Goal: Transaction & Acquisition: Subscribe to service/newsletter

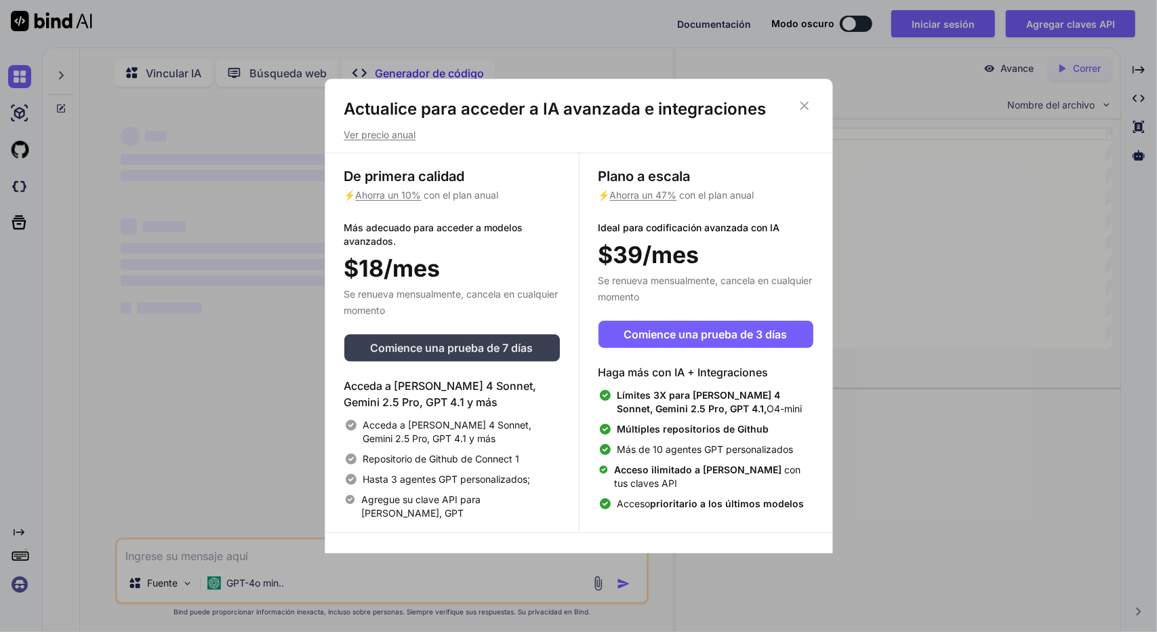
click at [449, 346] on font "Comience una prueba de 7 días" at bounding box center [452, 348] width 163 height 14
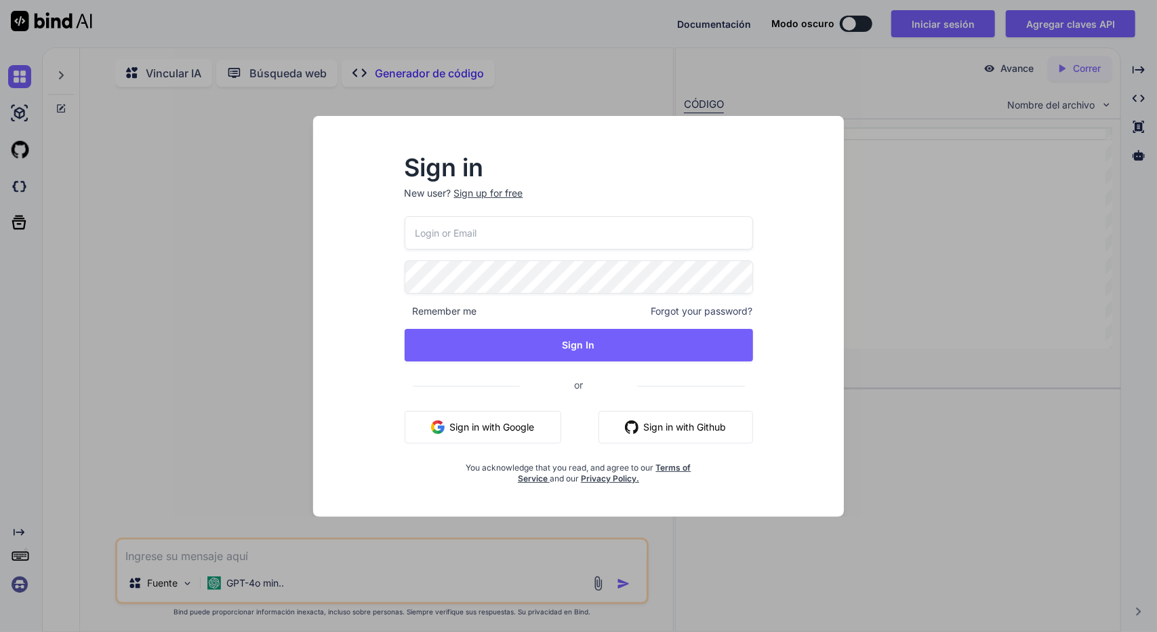
type textarea "x"
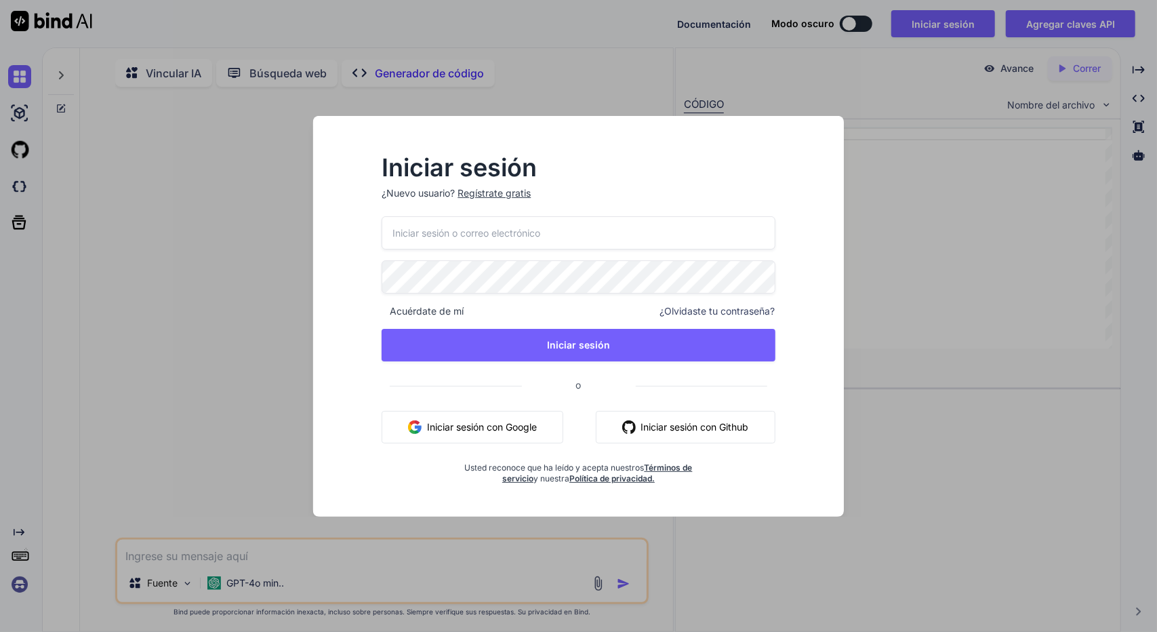
click at [489, 426] on font "Iniciar sesión con Google" at bounding box center [482, 427] width 110 height 12
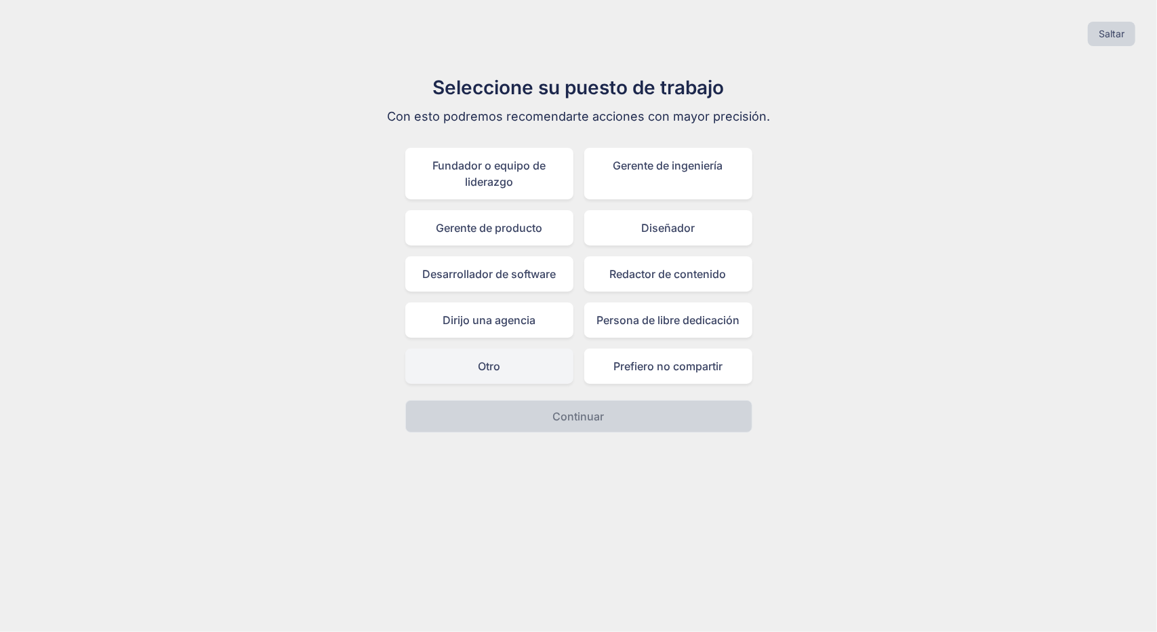
click at [544, 373] on div "Otro" at bounding box center [489, 365] width 168 height 35
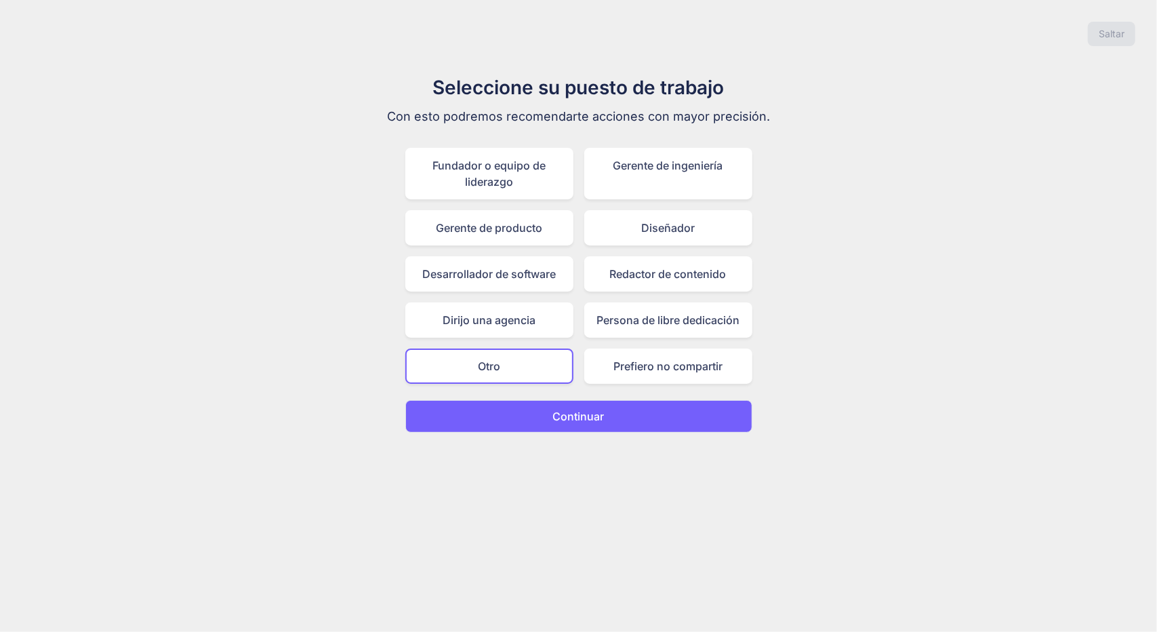
click at [552, 413] on button "Continuar" at bounding box center [578, 416] width 347 height 33
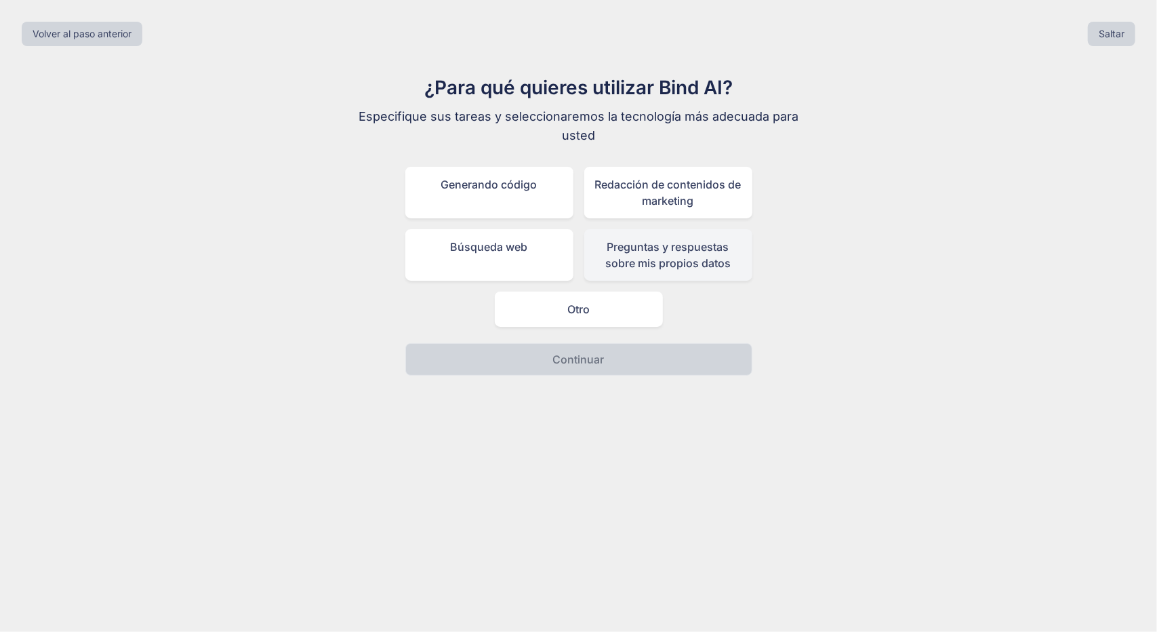
click at [662, 272] on div "Preguntas y respuestas sobre mis propios datos" at bounding box center [668, 255] width 168 height 52
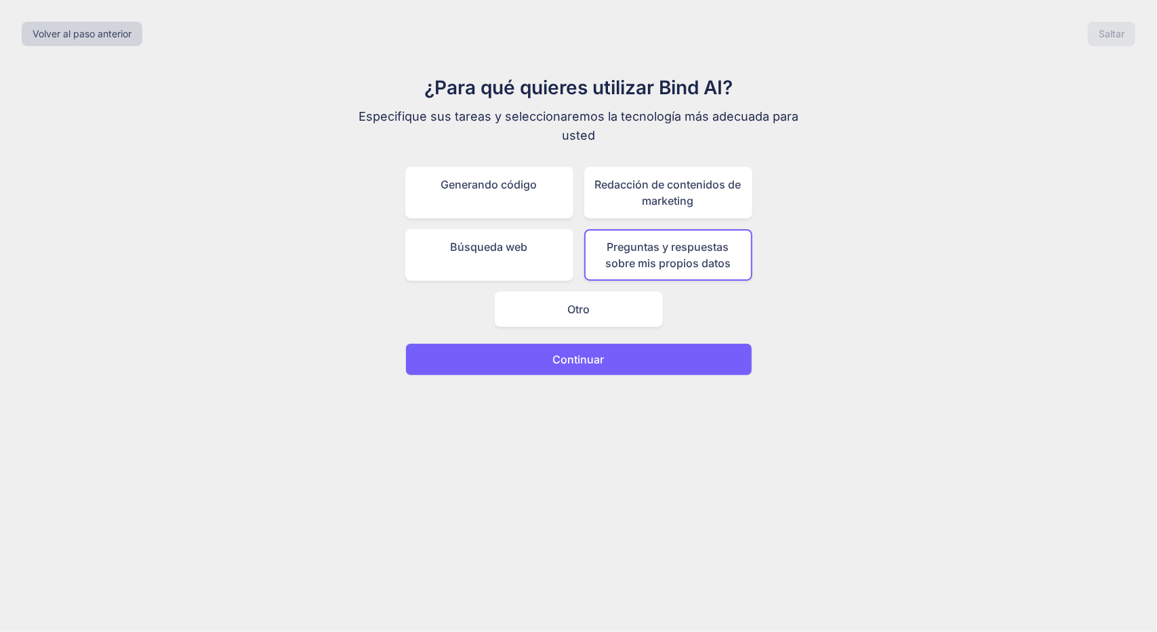
click at [576, 353] on font "Continuar" at bounding box center [579, 359] width 52 height 14
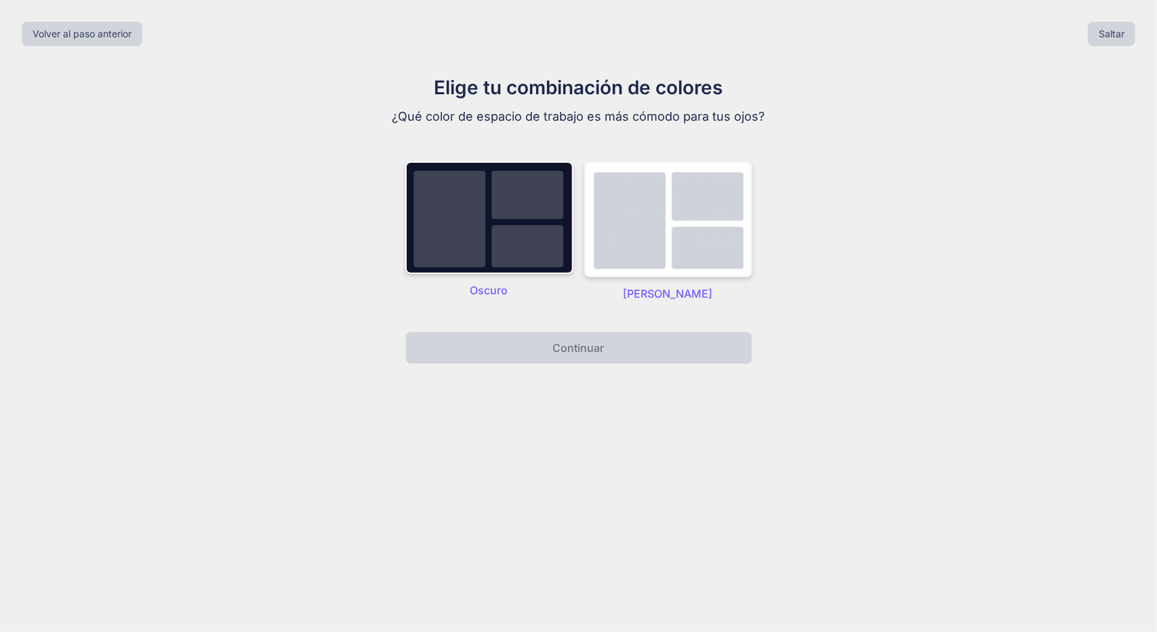
click at [655, 234] on img at bounding box center [668, 219] width 168 height 116
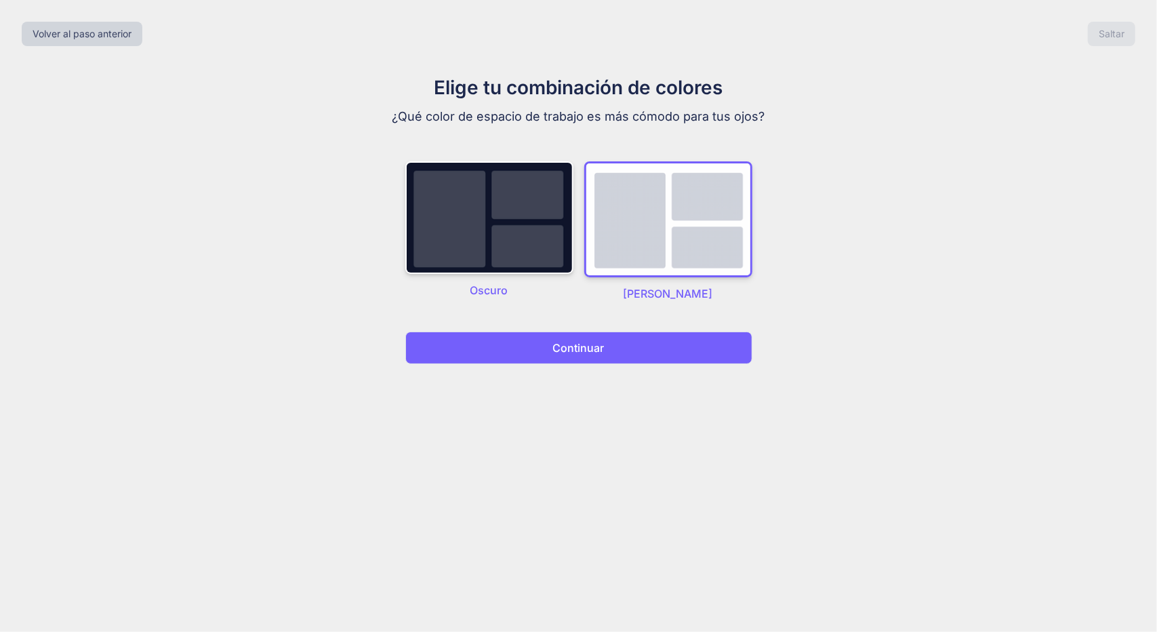
click at [595, 348] on font "Continuar" at bounding box center [579, 348] width 52 height 14
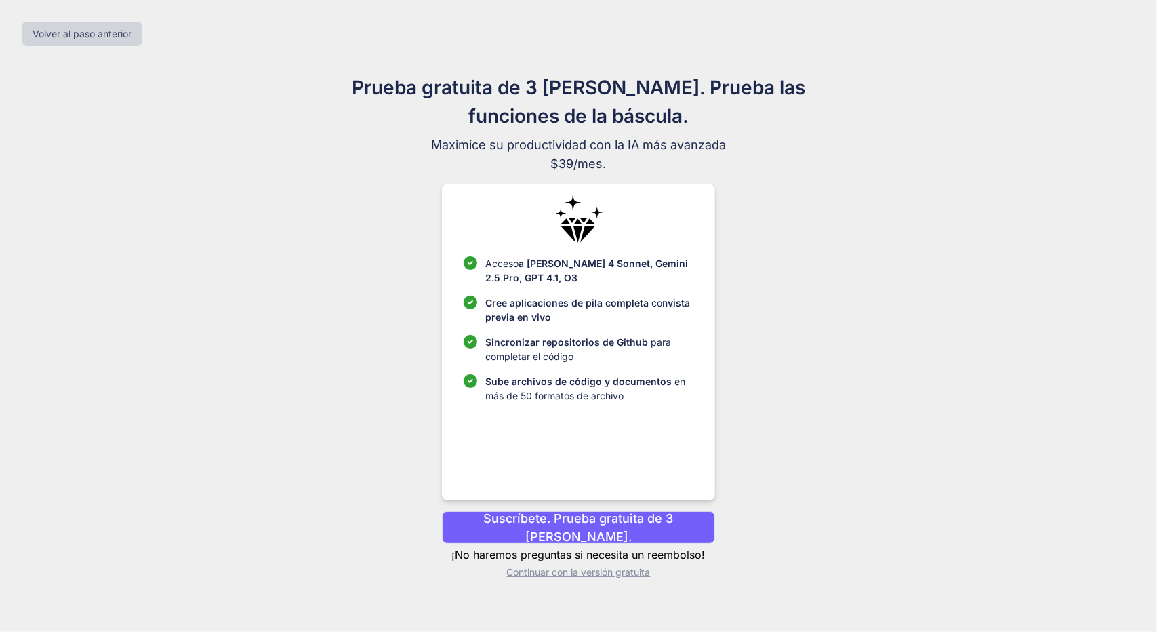
click at [565, 528] on font "Suscríbete. Prueba gratuita de 3 días." at bounding box center [579, 527] width 190 height 33
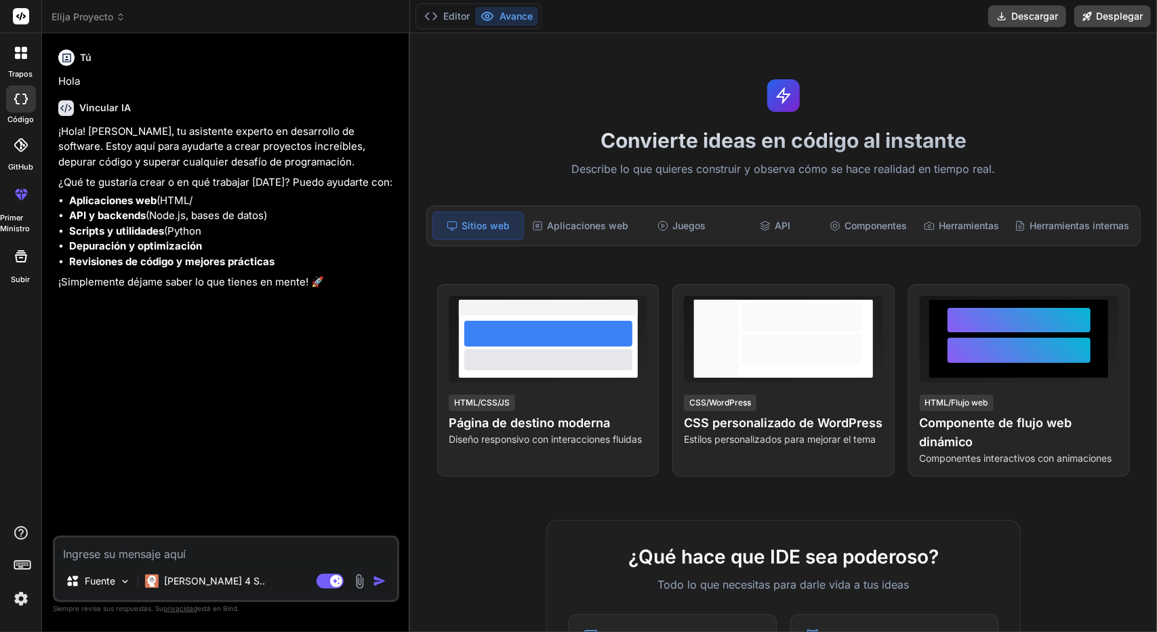
click at [17, 166] on font "GitHub" at bounding box center [20, 166] width 25 height 9
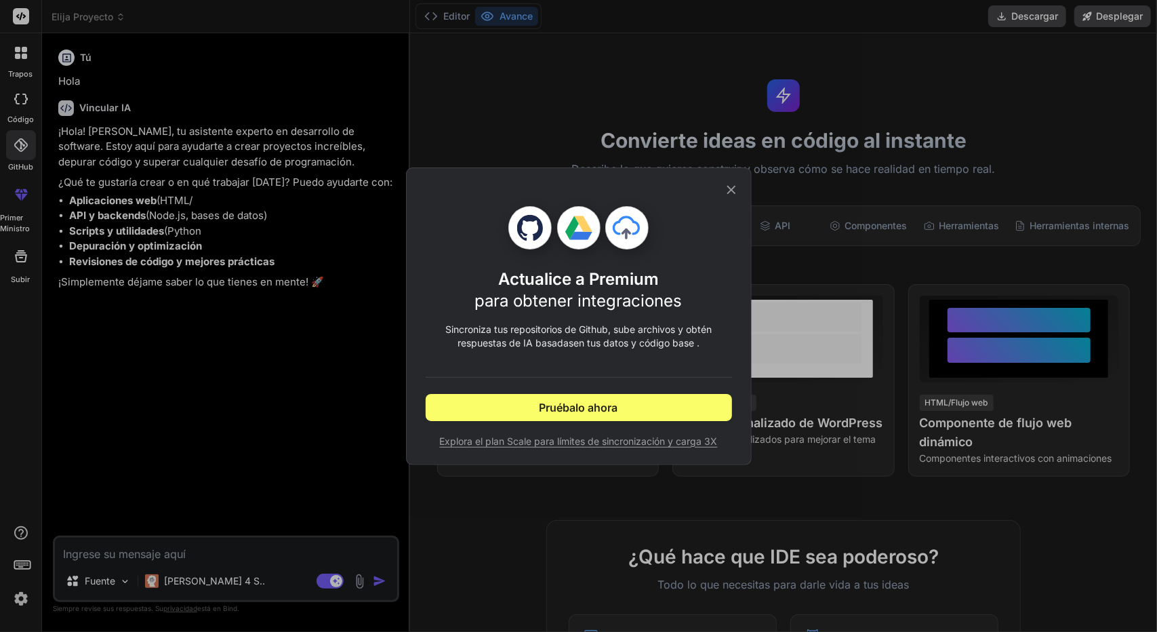
type textarea "x"
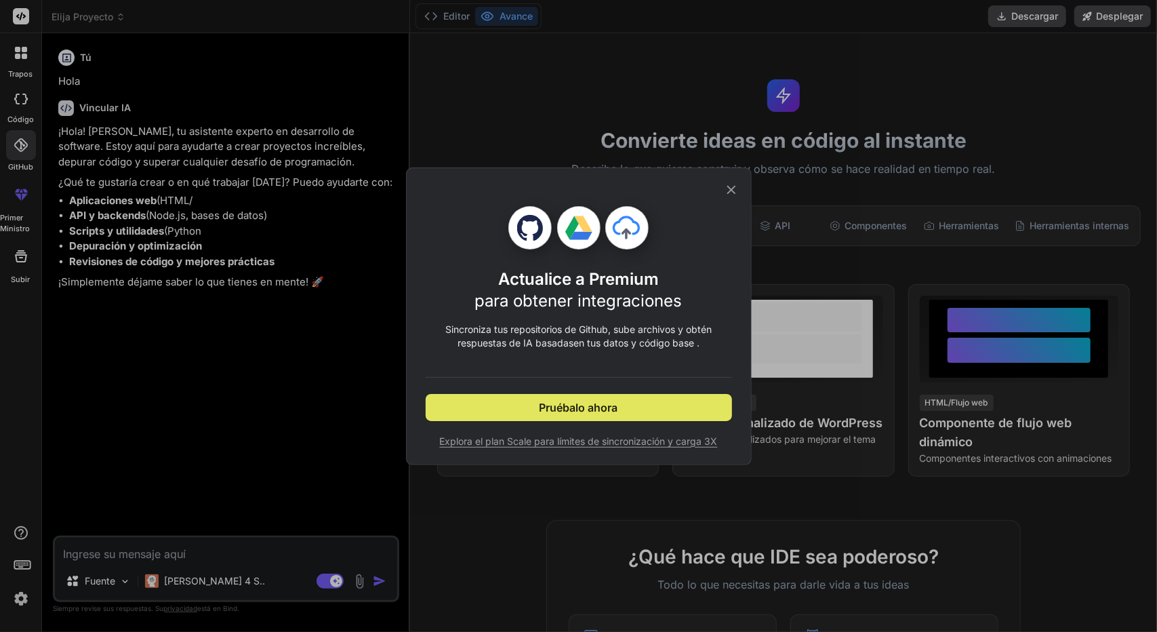
click at [580, 411] on font "Pruébalo ahora" at bounding box center [578, 408] width 79 height 14
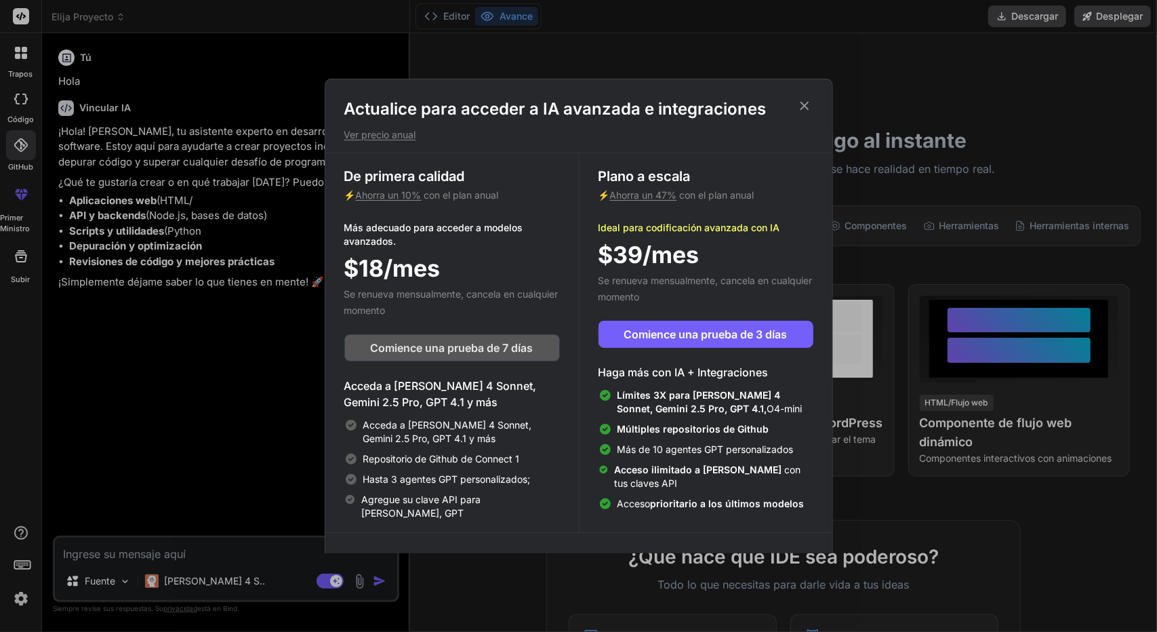
click at [453, 344] on font "Comience una prueba de 7 días" at bounding box center [452, 348] width 163 height 14
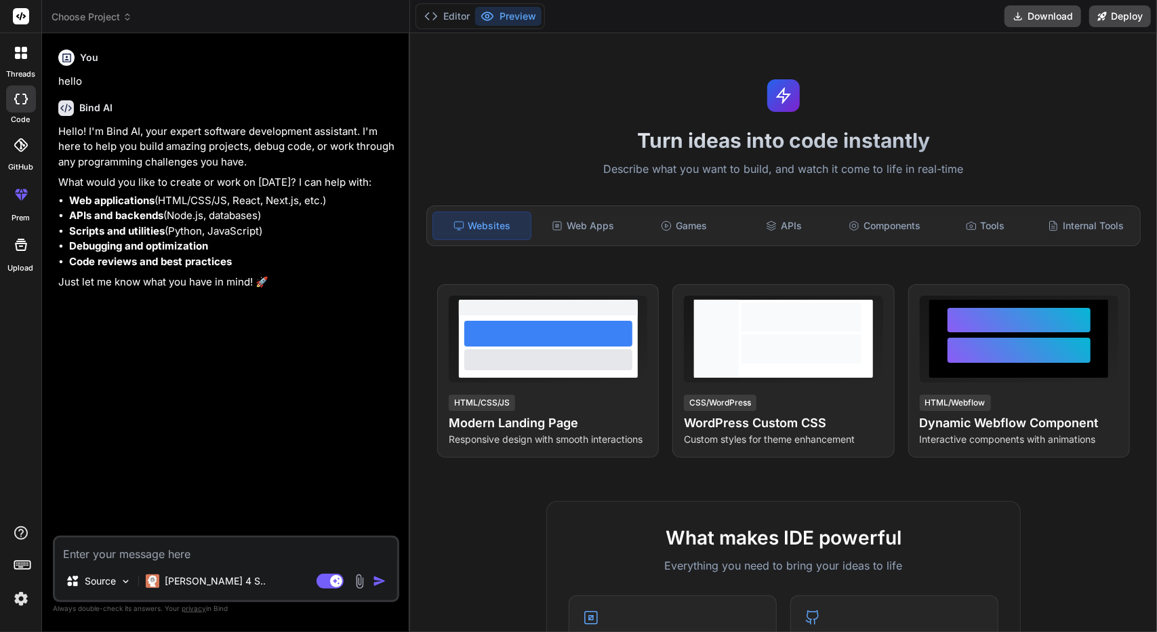
type textarea "x"
click at [413, 353] on div "Turn ideas into code instantly Describe what you want to build, and watch it co…" at bounding box center [783, 332] width 747 height 598
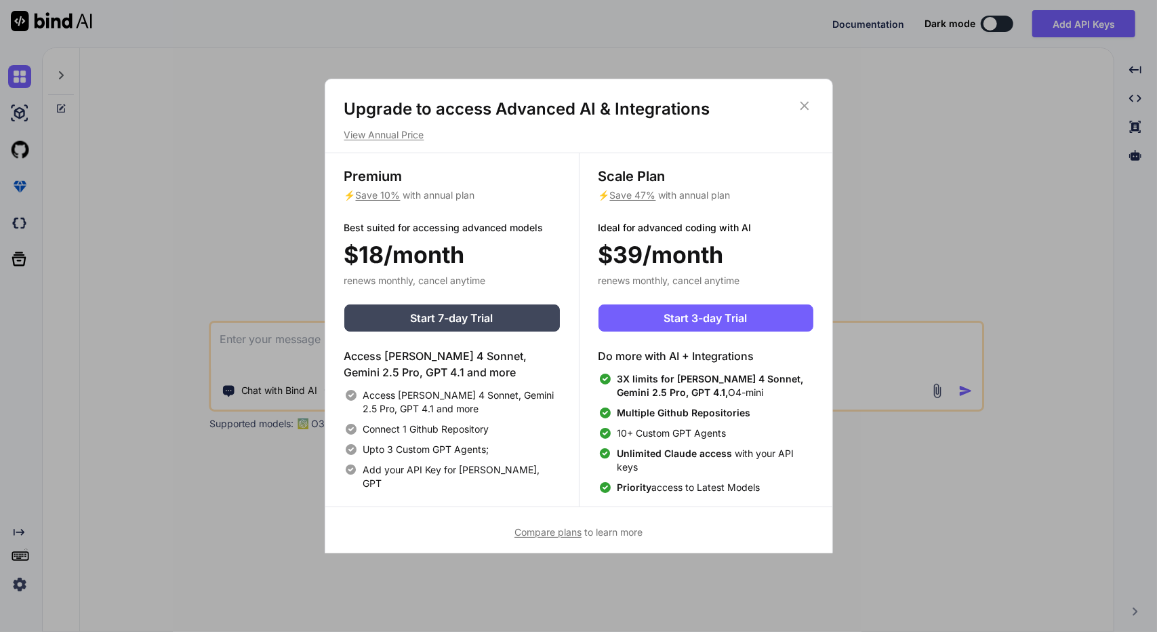
type textarea "x"
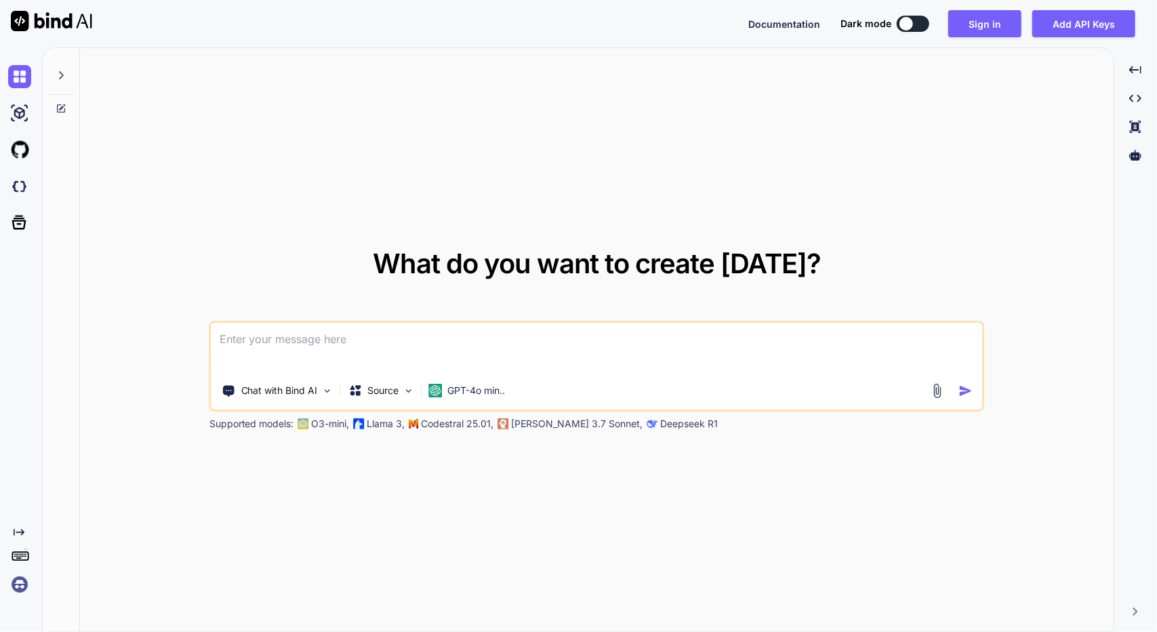
click at [531, 161] on div "What do you want to create [DATE]? Chat with Bind AI Source GPT-4o min.. Suppor…" at bounding box center [597, 340] width 1034 height 584
click at [418, 335] on textarea at bounding box center [596, 348] width 771 height 50
click at [493, 391] on p "GPT-4o min.." at bounding box center [477, 391] width 58 height 14
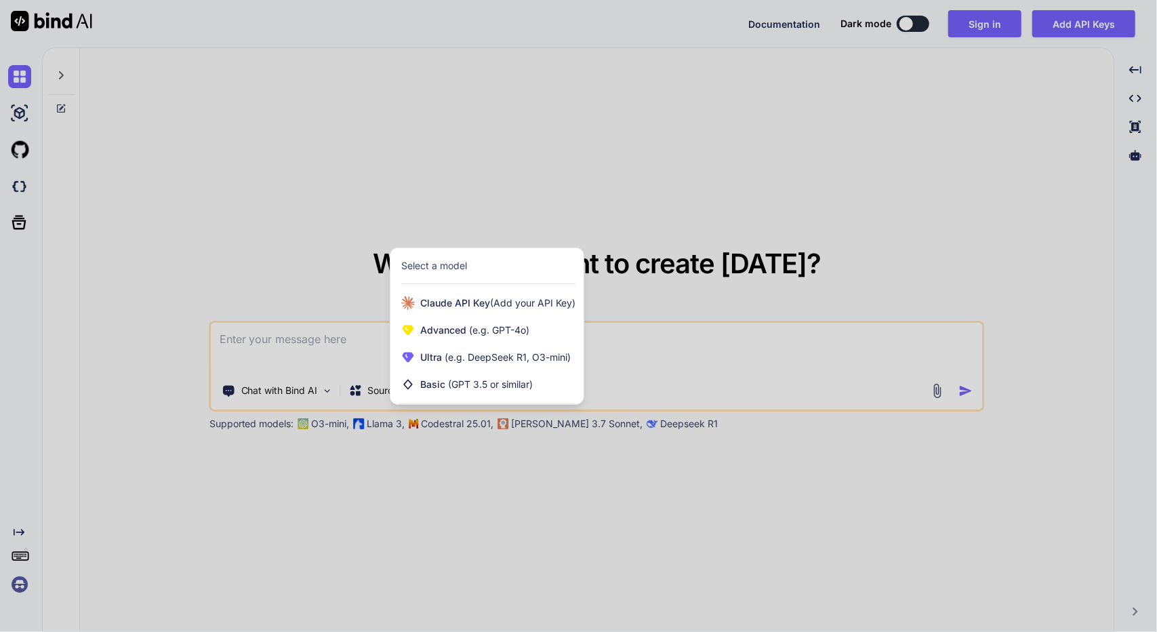
click at [624, 364] on div at bounding box center [578, 316] width 1157 height 632
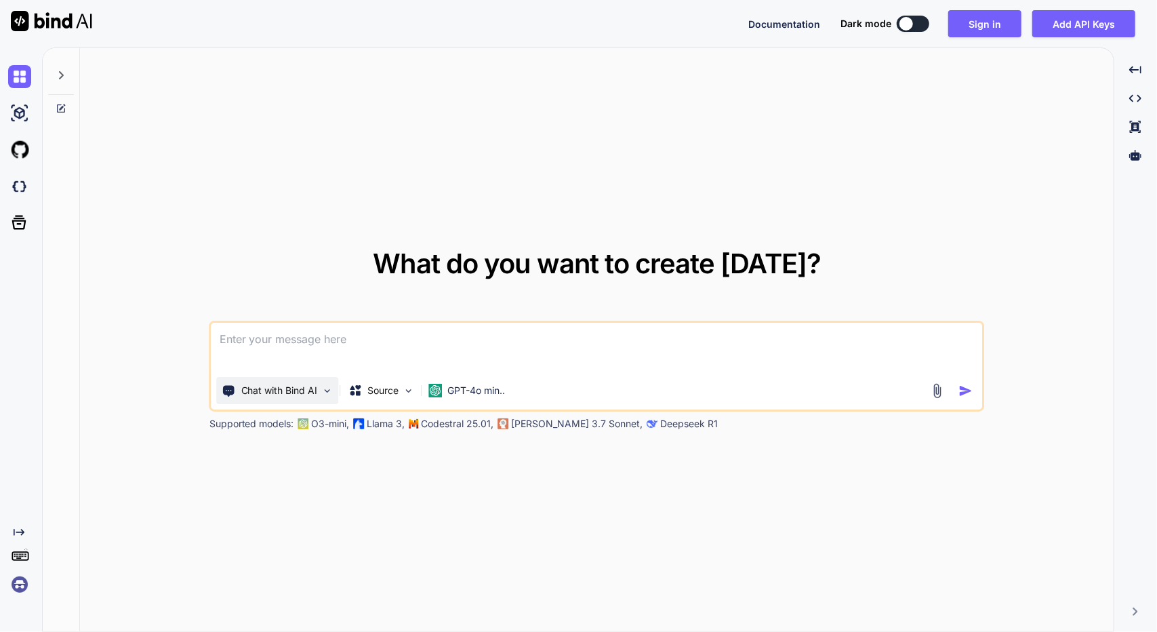
click at [294, 382] on div "Chat with Bind AI" at bounding box center [278, 390] width 122 height 27
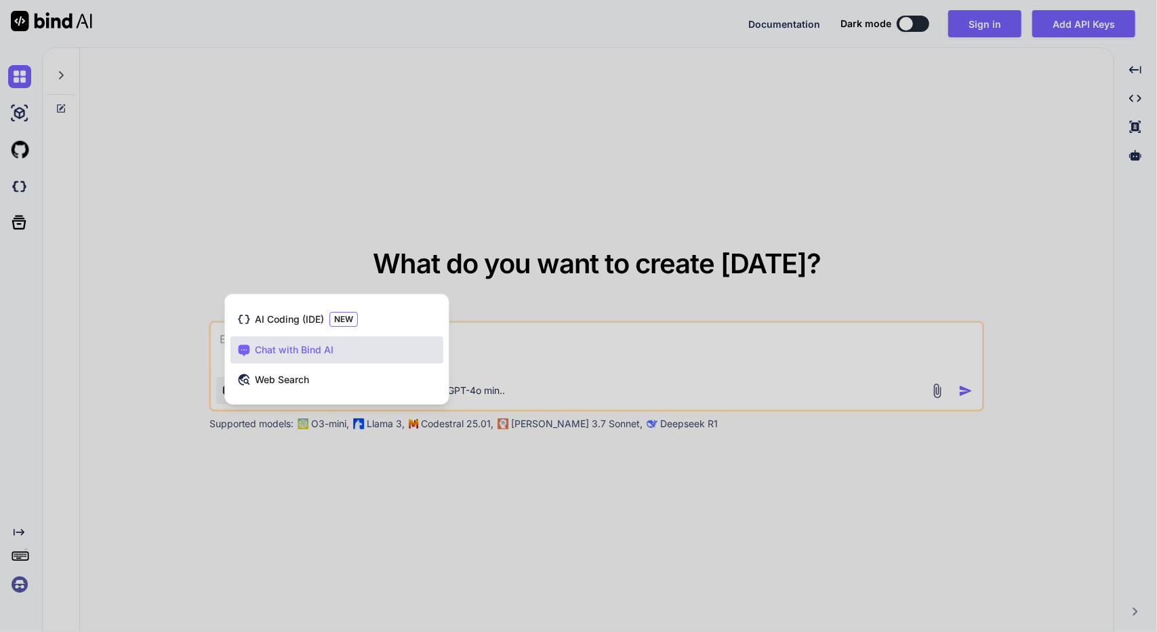
click at [531, 373] on div at bounding box center [578, 316] width 1157 height 632
type textarea "x"
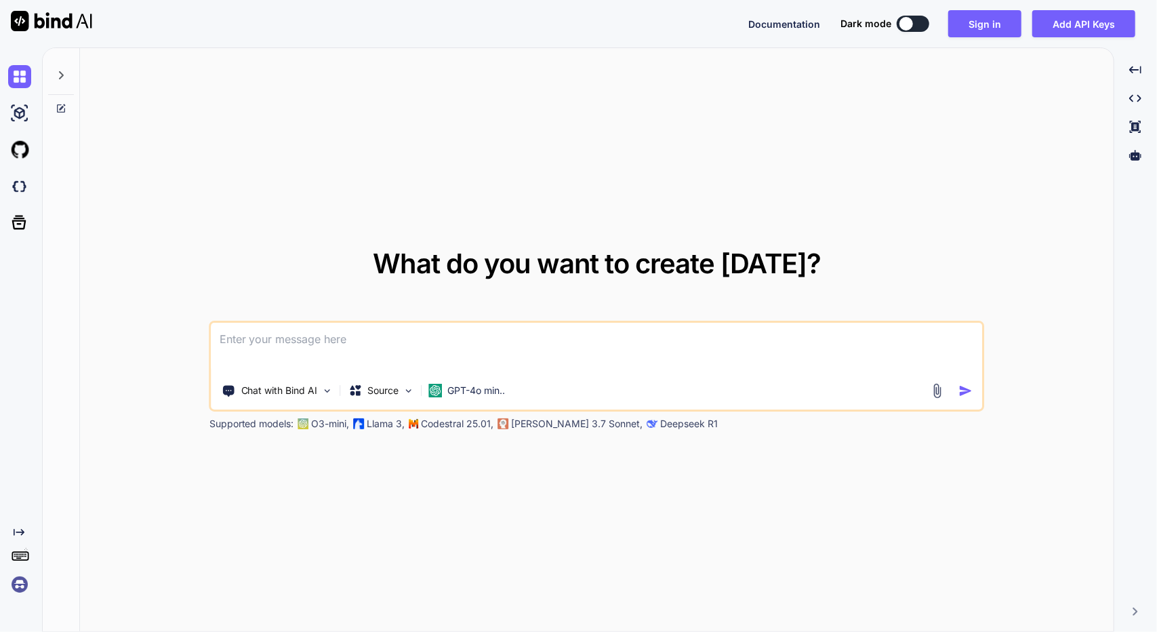
click at [516, 363] on textarea at bounding box center [596, 348] width 771 height 50
click at [937, 387] on img at bounding box center [937, 391] width 16 height 16
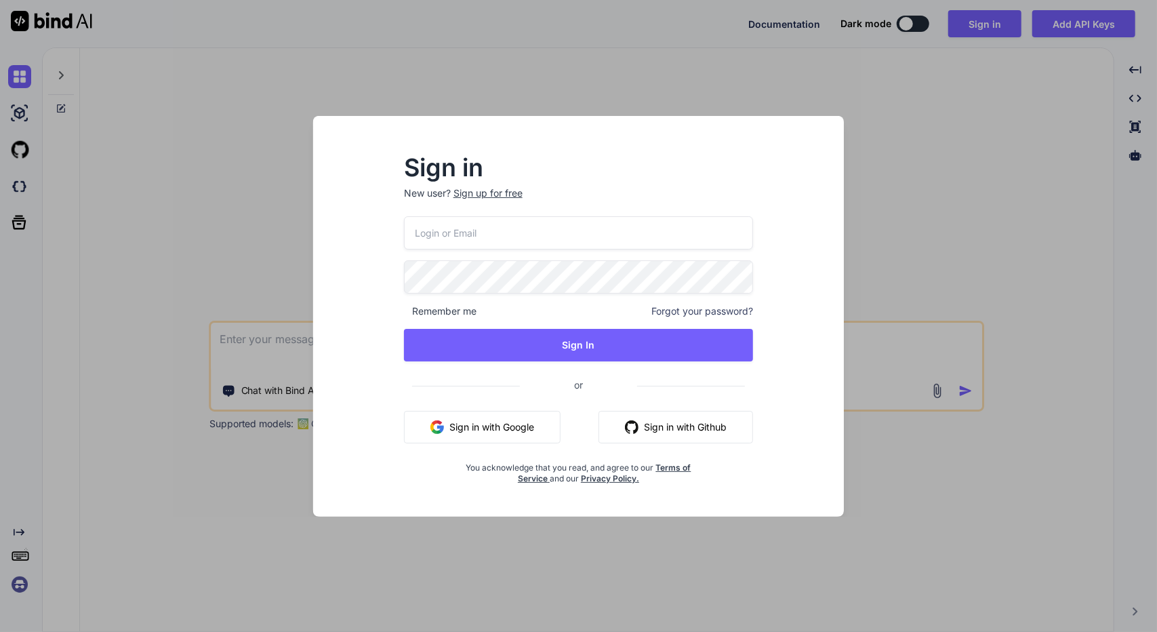
click at [494, 419] on button "Sign in with Google" at bounding box center [482, 427] width 157 height 33
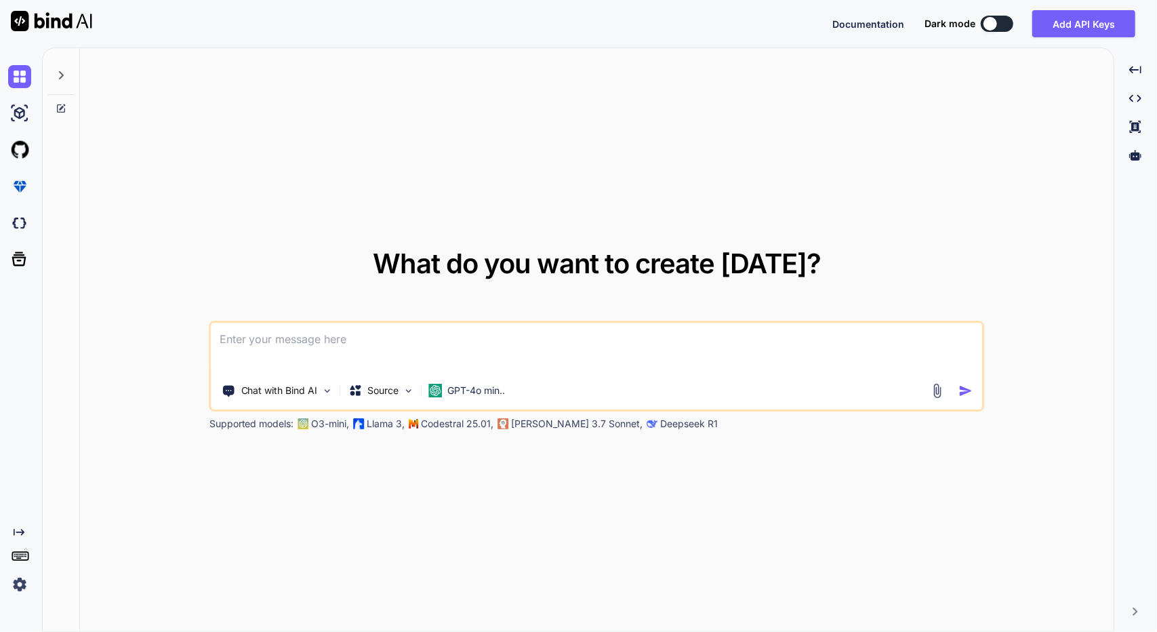
click at [1021, 165] on div "What do you want to create [DATE]? Chat with Bind AI Source GPT-4o min.. Suppor…" at bounding box center [597, 340] width 1034 height 584
click at [413, 388] on img at bounding box center [409, 391] width 12 height 12
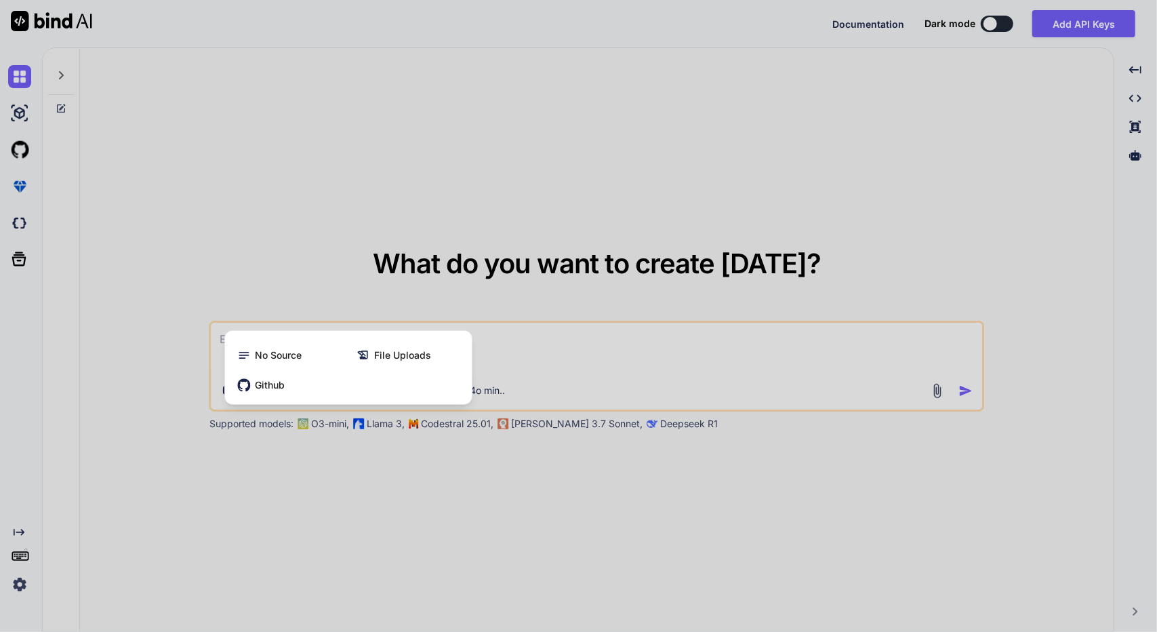
click at [603, 194] on div at bounding box center [578, 316] width 1157 height 632
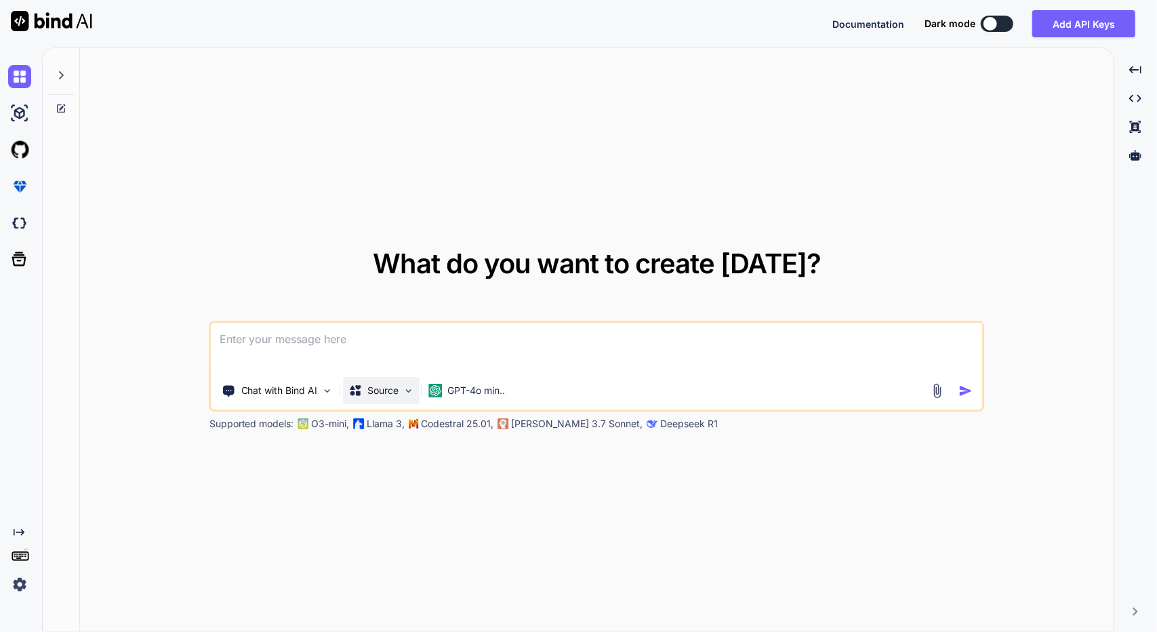
click at [380, 401] on div "Source" at bounding box center [382, 390] width 77 height 27
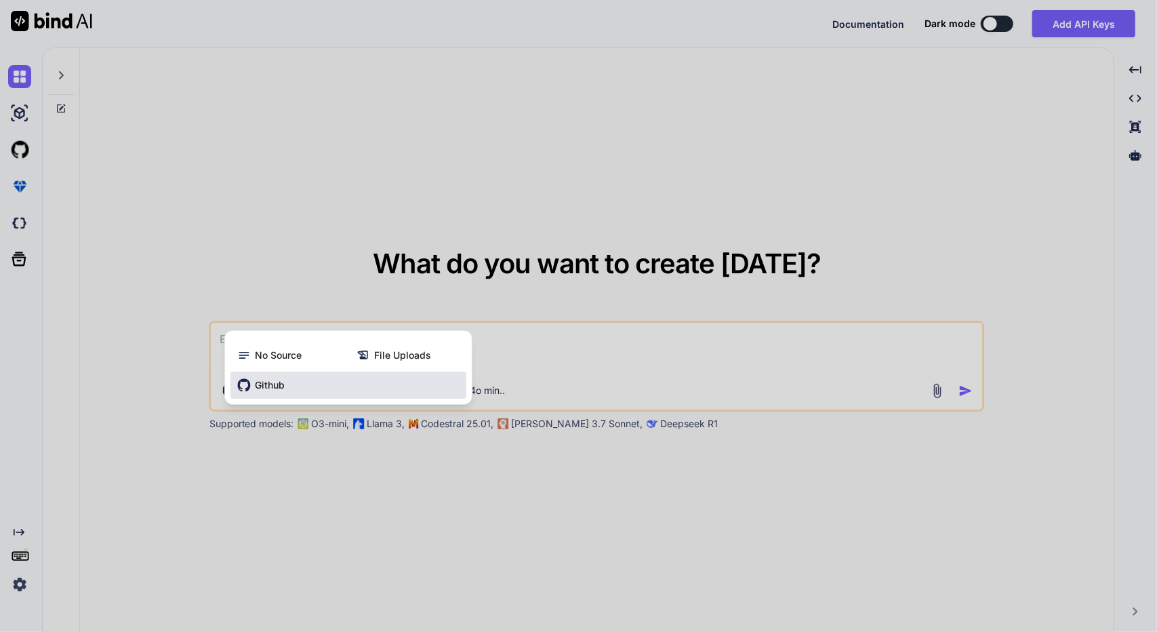
click at [259, 384] on span "Github" at bounding box center [270, 385] width 30 height 14
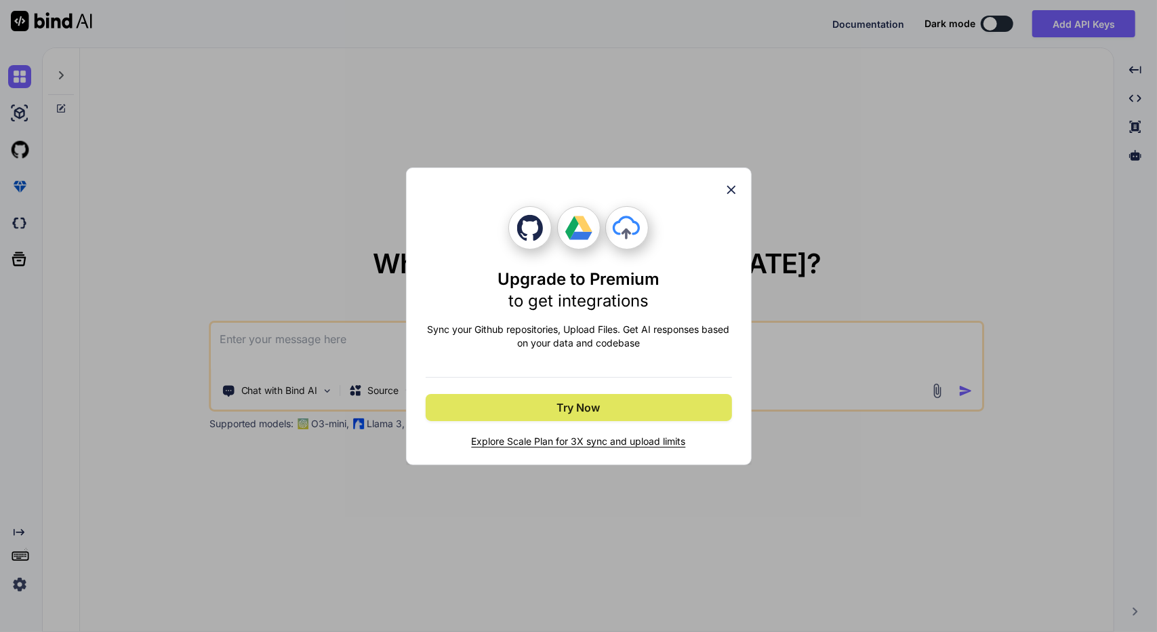
click at [574, 407] on span "Try Now" at bounding box center [578, 407] width 43 height 16
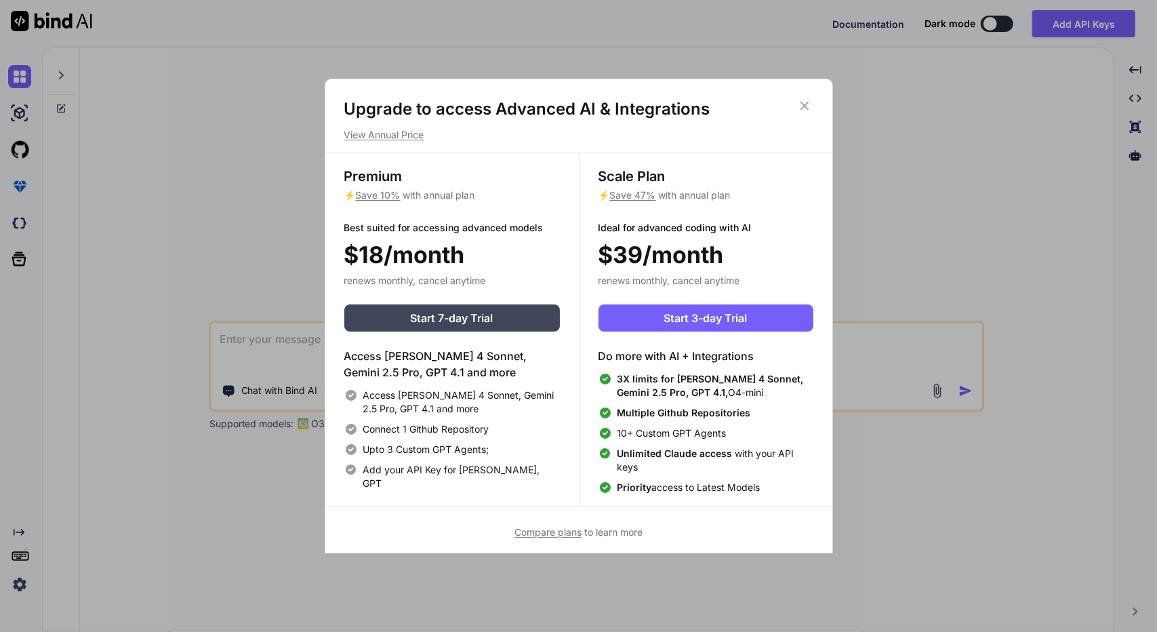
click at [802, 108] on icon at bounding box center [804, 105] width 15 height 15
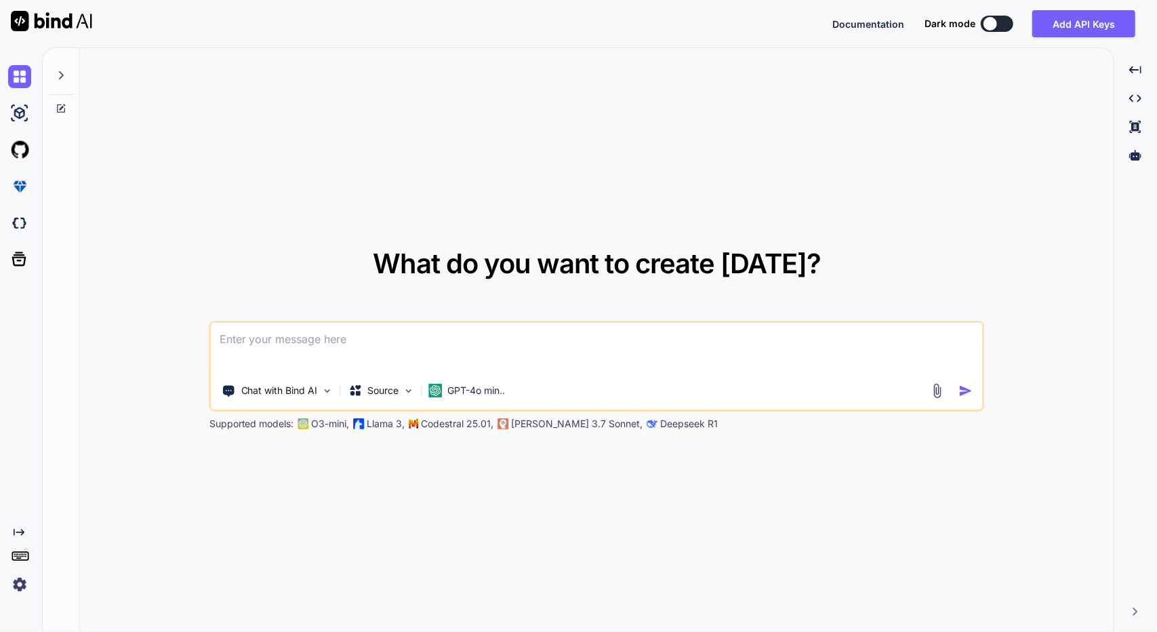
click at [290, 333] on textarea at bounding box center [596, 348] width 771 height 50
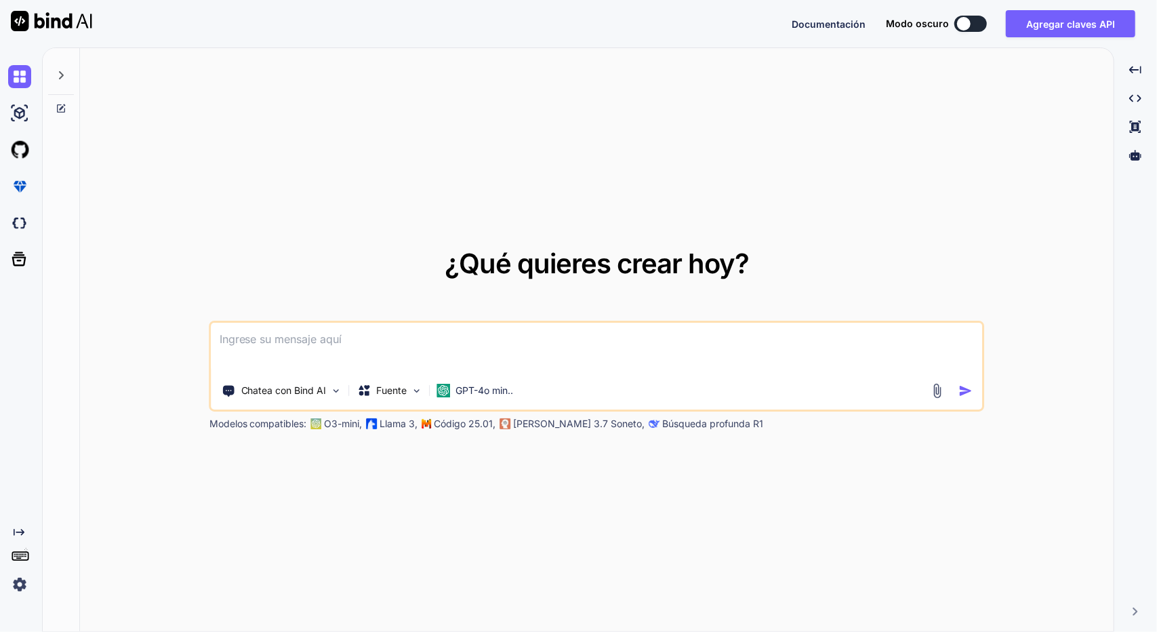
click at [994, 164] on div "¿Qué quieres crear hoy? Chatea con Bind AI Fuente GPT-4o min.. Modelos compatib…" at bounding box center [597, 340] width 1034 height 584
click at [981, 28] on button at bounding box center [970, 24] width 33 height 16
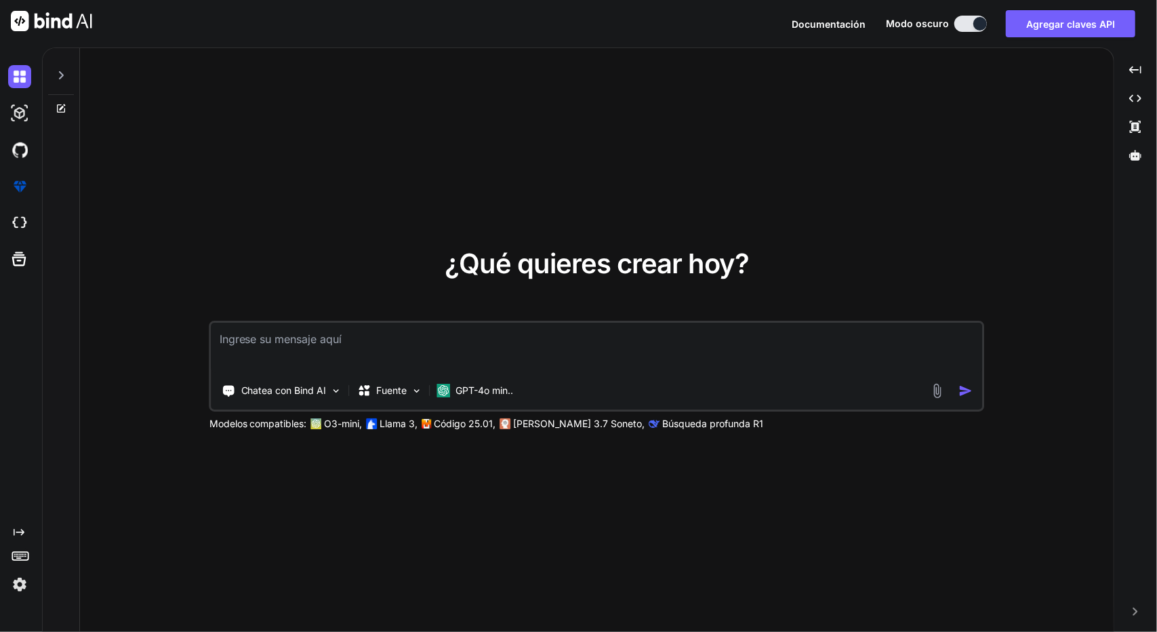
click at [962, 22] on button at bounding box center [970, 24] width 33 height 16
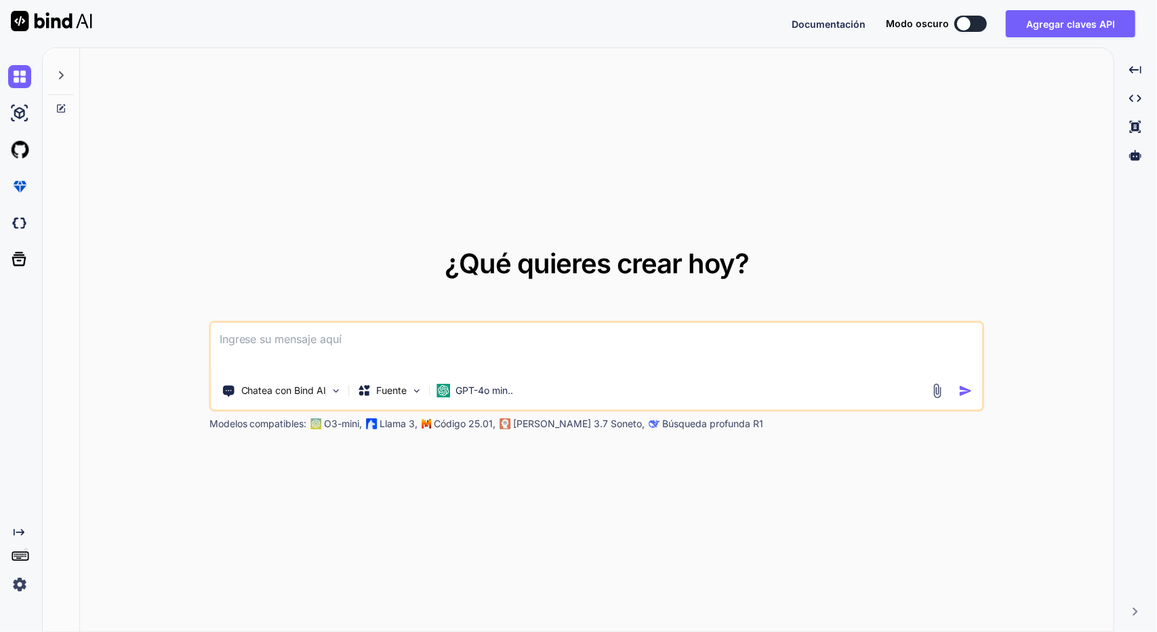
click at [18, 586] on img at bounding box center [19, 584] width 23 height 23
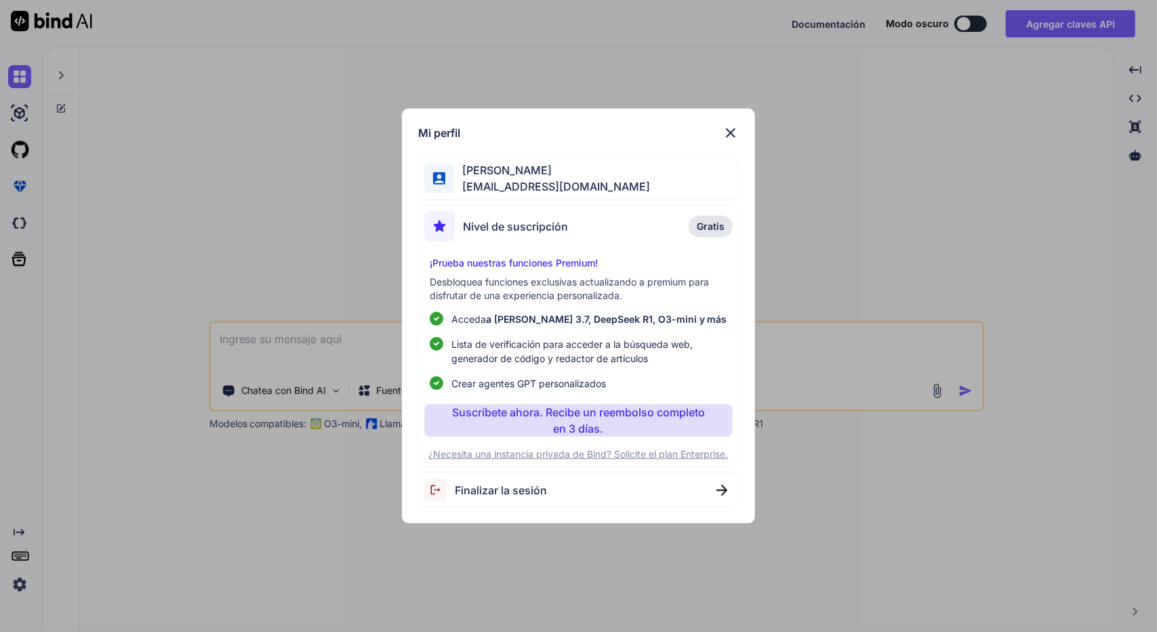
click at [552, 416] on font "Suscríbete ahora. Recibe un reembolso completo en 3 días." at bounding box center [578, 420] width 253 height 30
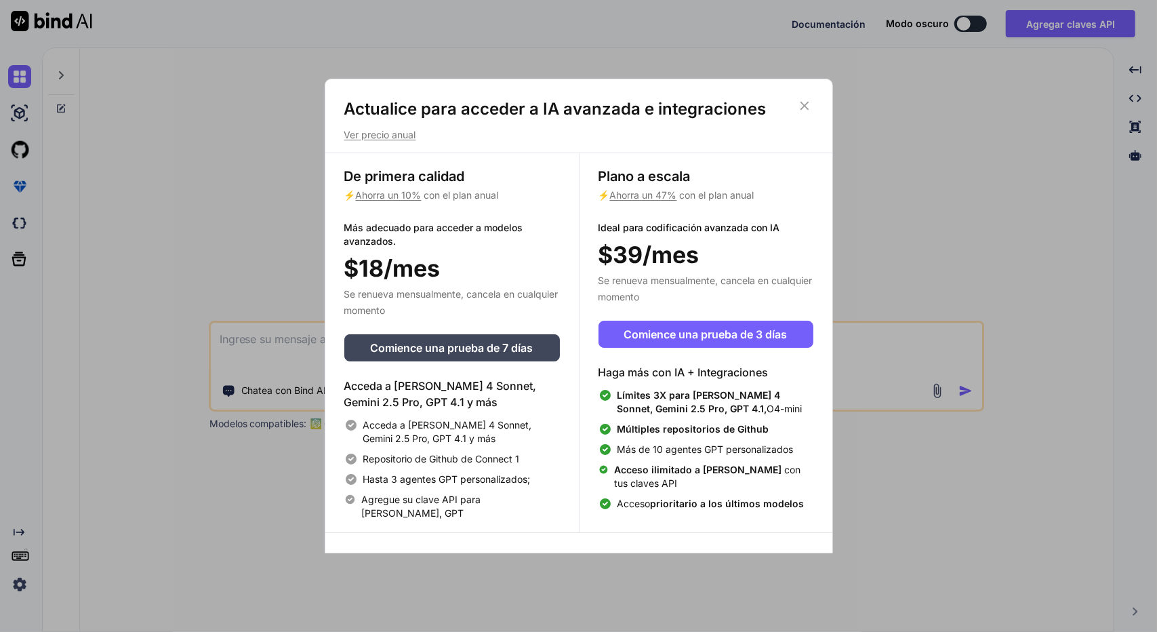
click at [804, 103] on icon at bounding box center [804, 105] width 15 height 15
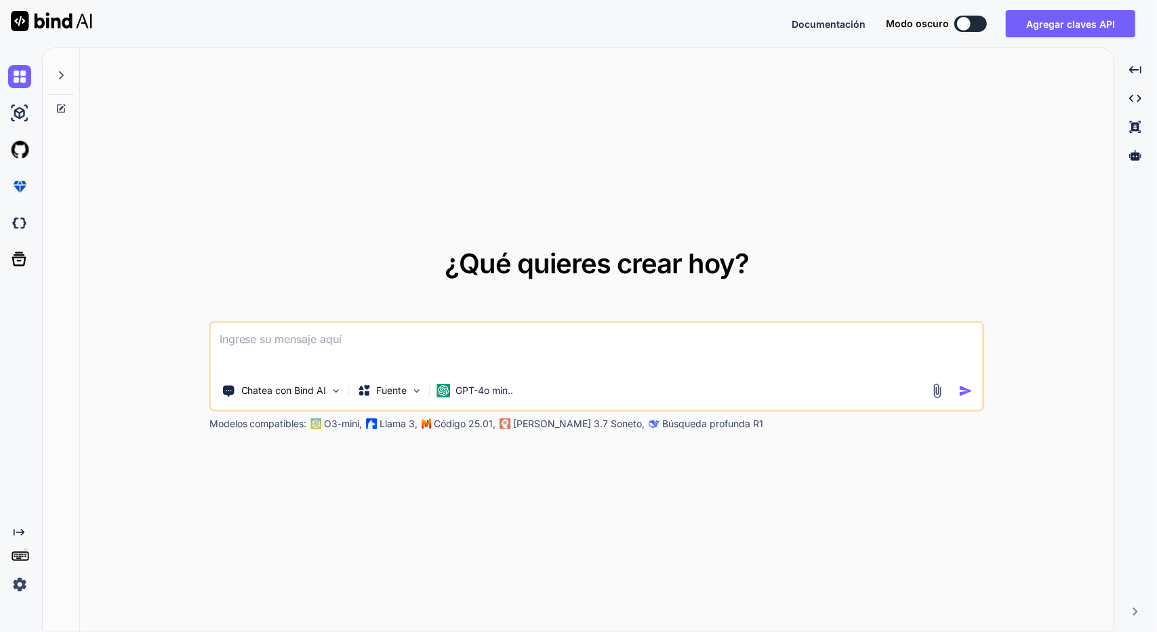
click at [22, 581] on img at bounding box center [19, 584] width 23 height 23
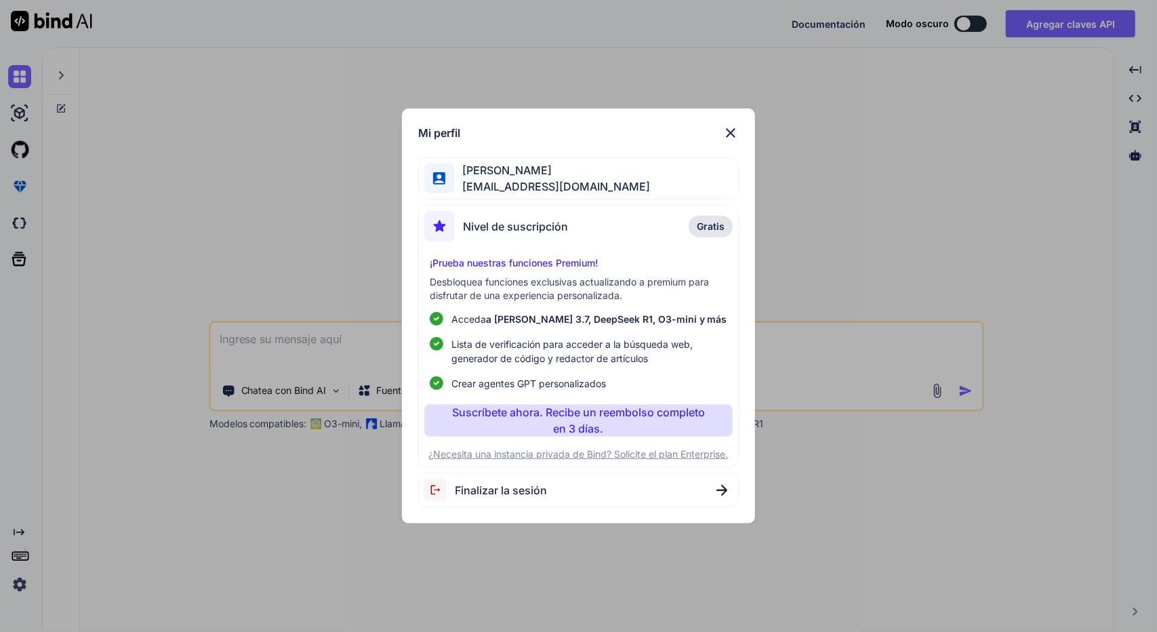
click at [714, 222] on font "Gratis" at bounding box center [711, 226] width 28 height 12
click at [732, 138] on img at bounding box center [730, 133] width 16 height 16
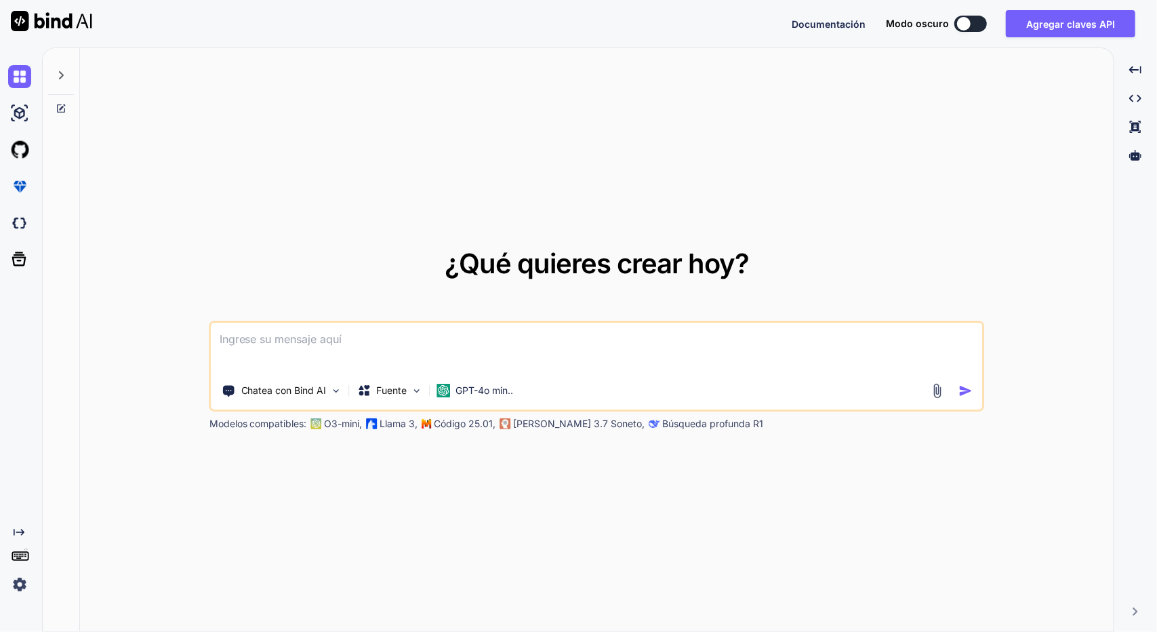
click at [17, 556] on rect at bounding box center [17, 556] width 1 height 1
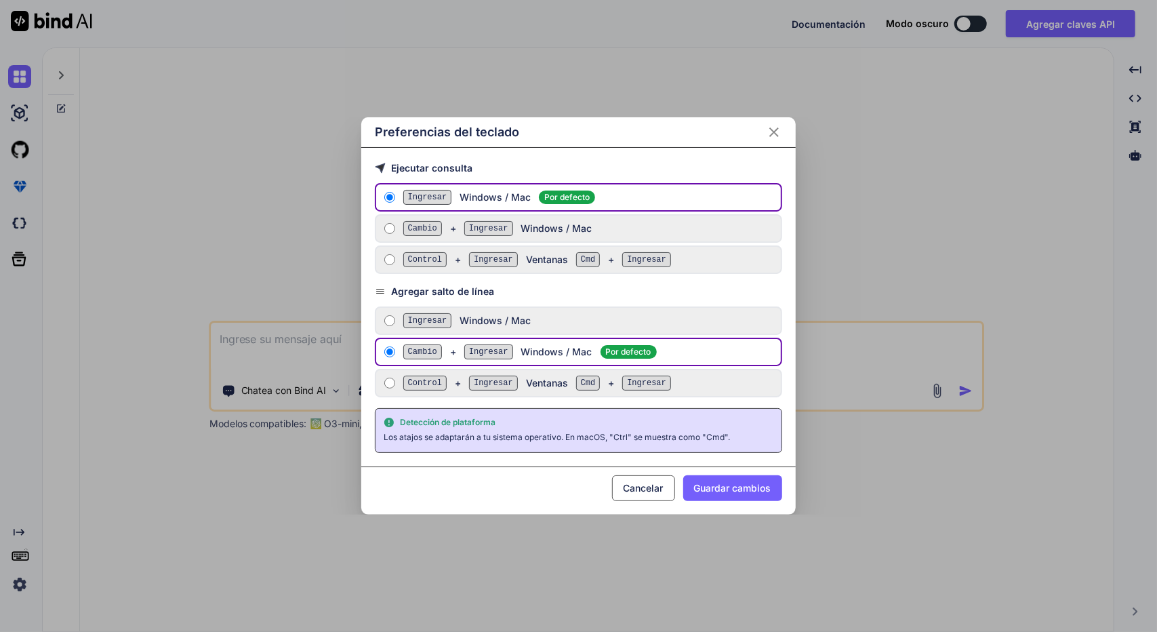
click at [774, 132] on icon "Cerca" at bounding box center [774, 132] width 16 height 16
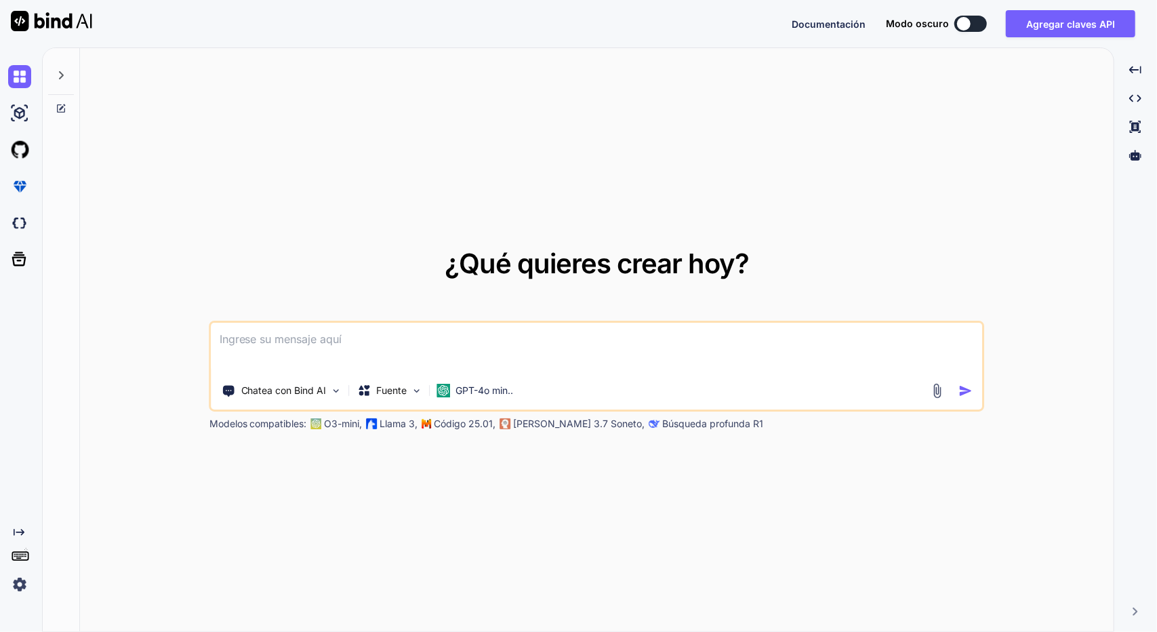
click at [14, 535] on icon at bounding box center [19, 532] width 11 height 7
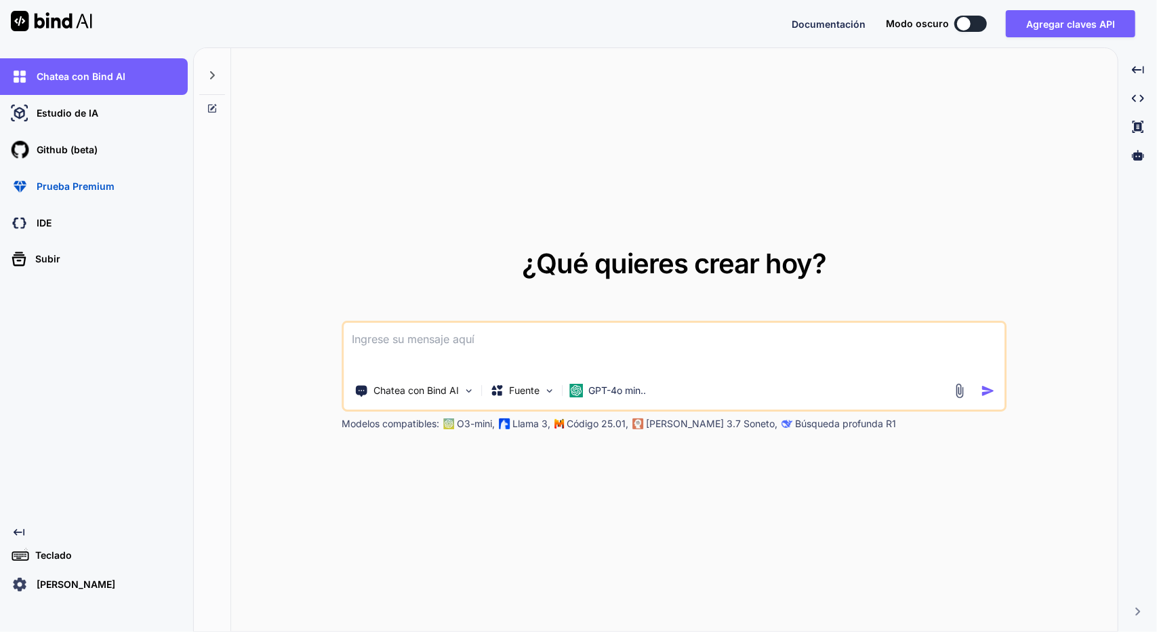
click at [16, 528] on icon "Created with Pixso." at bounding box center [19, 532] width 11 height 11
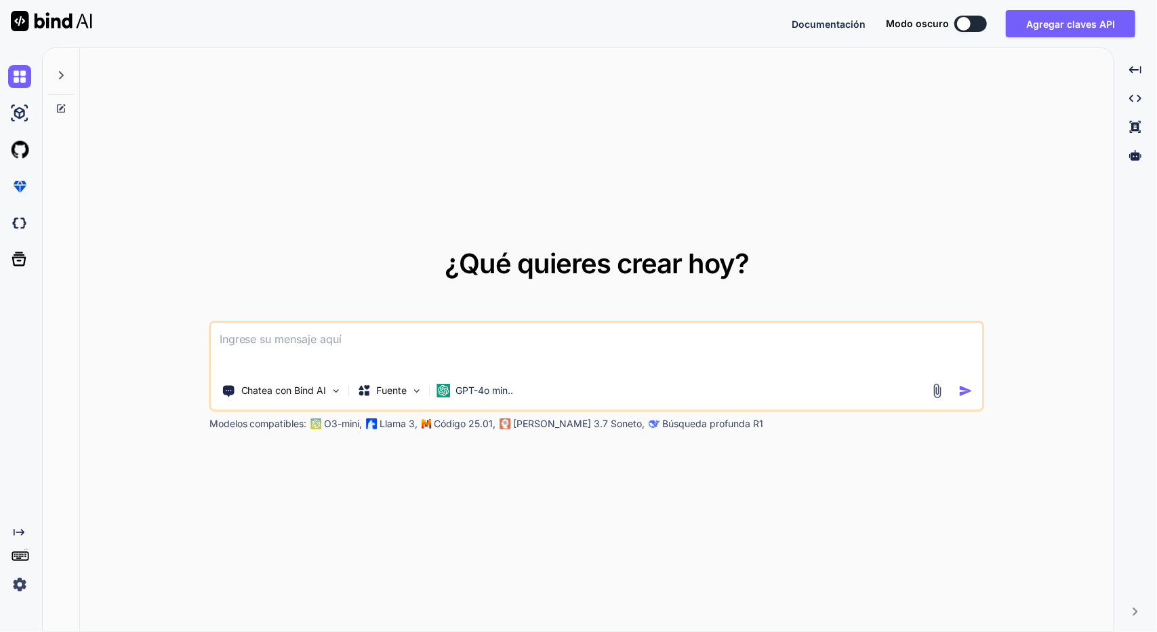
click at [16, 528] on icon "Created with Pixso." at bounding box center [19, 532] width 11 height 11
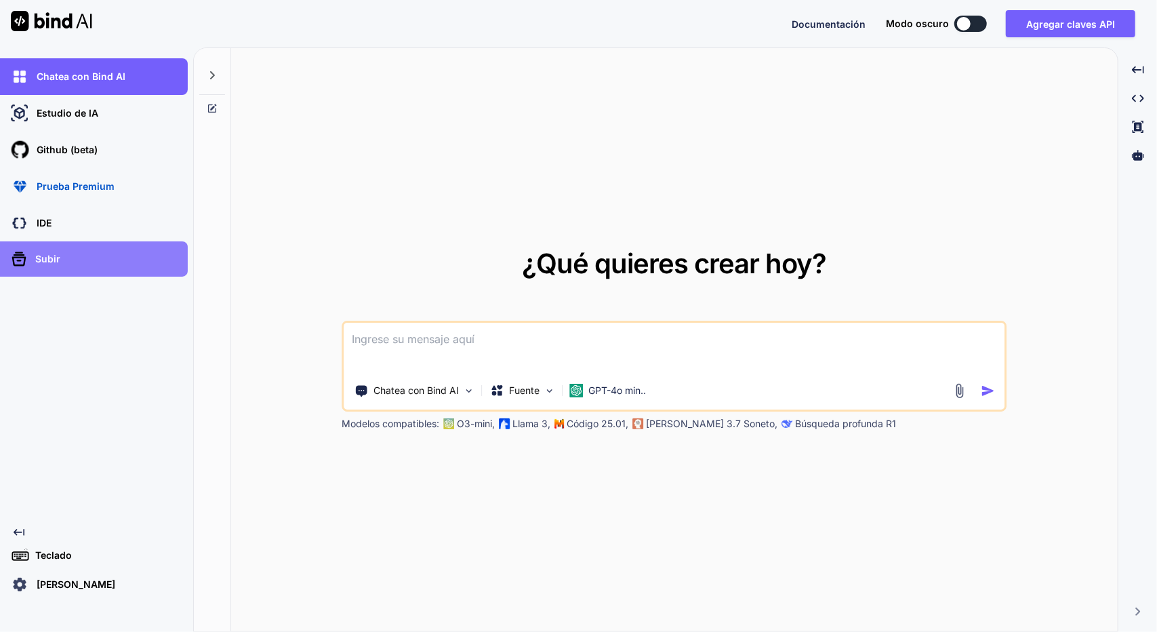
click at [49, 264] on font "Subir" at bounding box center [47, 259] width 25 height 12
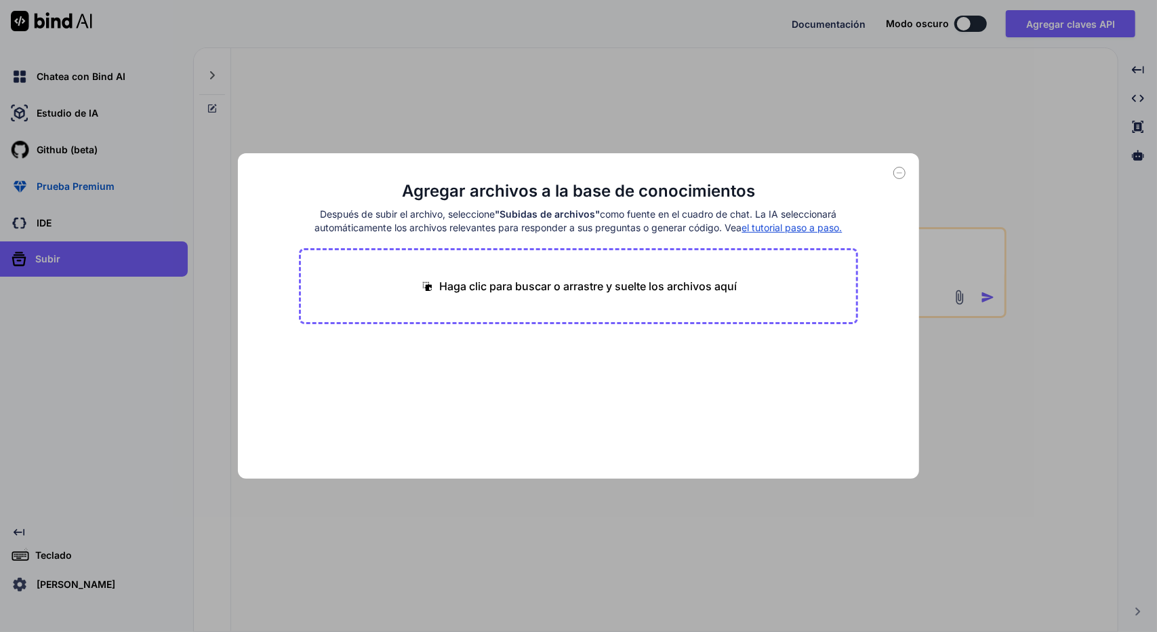
click at [714, 286] on font "Haga clic para buscar o arrastre y suelte los archivos aquí" at bounding box center [589, 286] width 298 height 14
click at [985, 189] on div "Agregar archivos a la base de conocimientos Después de subir el archivo, selecc…" at bounding box center [578, 316] width 1157 height 632
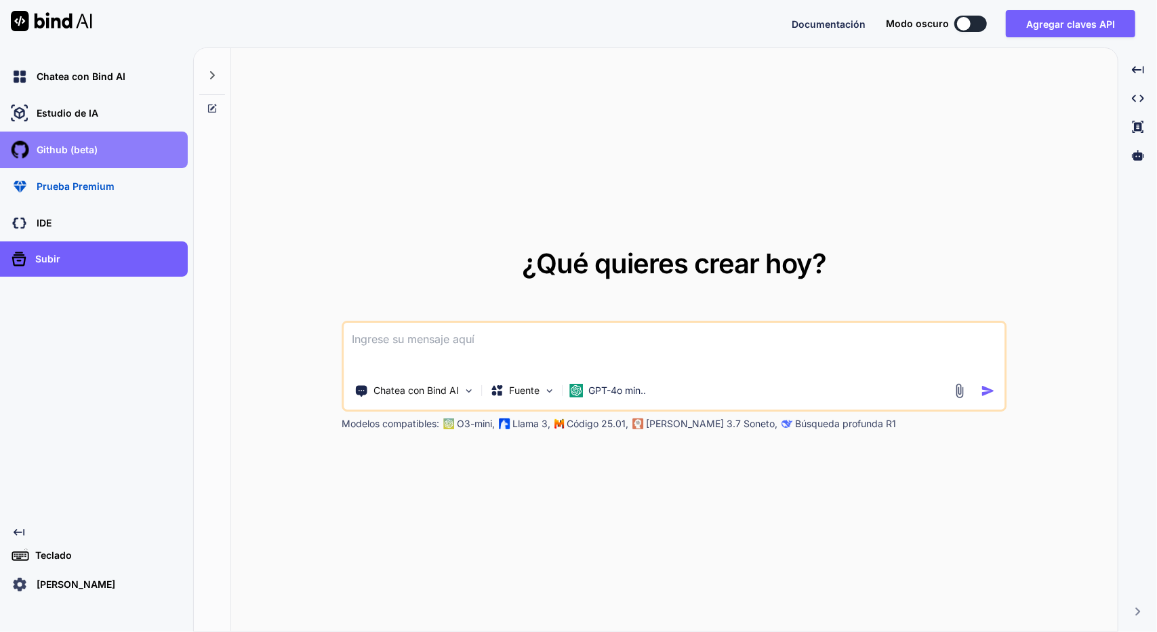
click at [85, 162] on div "Github (beta)" at bounding box center [94, 149] width 188 height 37
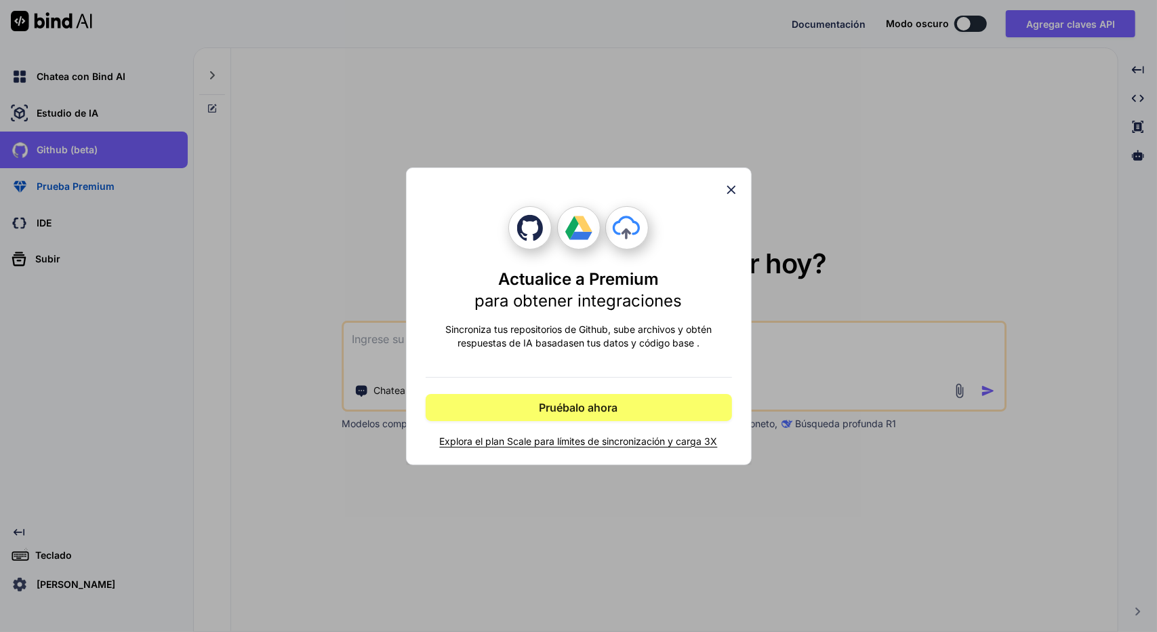
click at [733, 188] on icon at bounding box center [731, 189] width 15 height 15
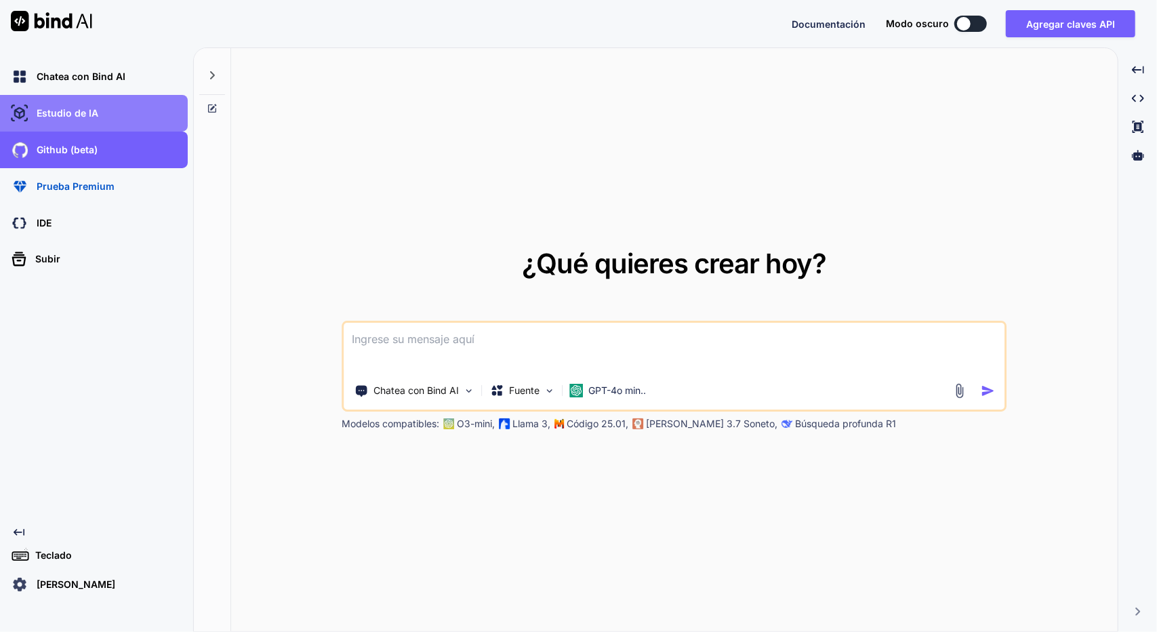
click at [70, 119] on font "Estudio de IA" at bounding box center [68, 113] width 62 height 12
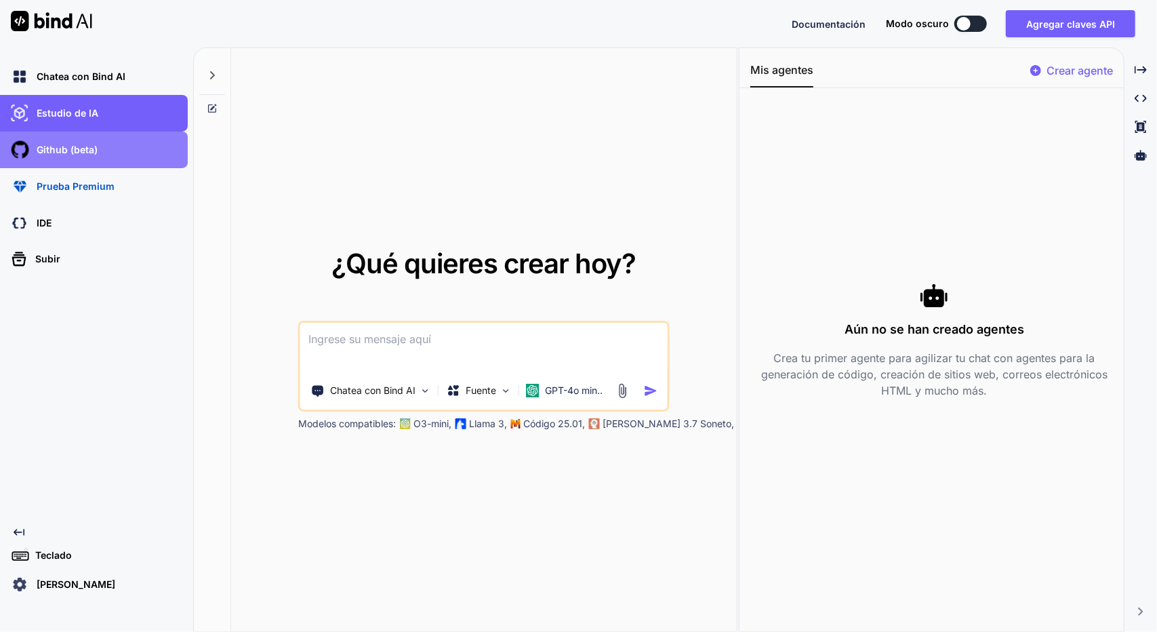
click at [56, 154] on font "Github (beta)" at bounding box center [67, 150] width 61 height 12
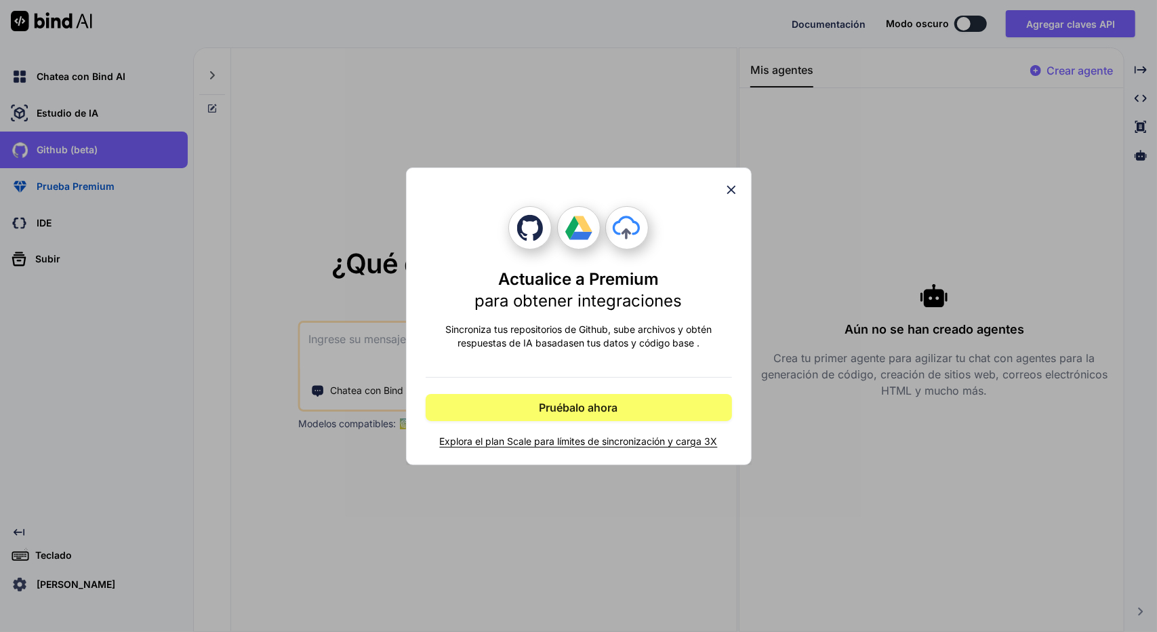
click at [91, 185] on div "Actualice a Premium para obtener integraciones Sincroniza tus repositorios de G…" at bounding box center [578, 316] width 1157 height 632
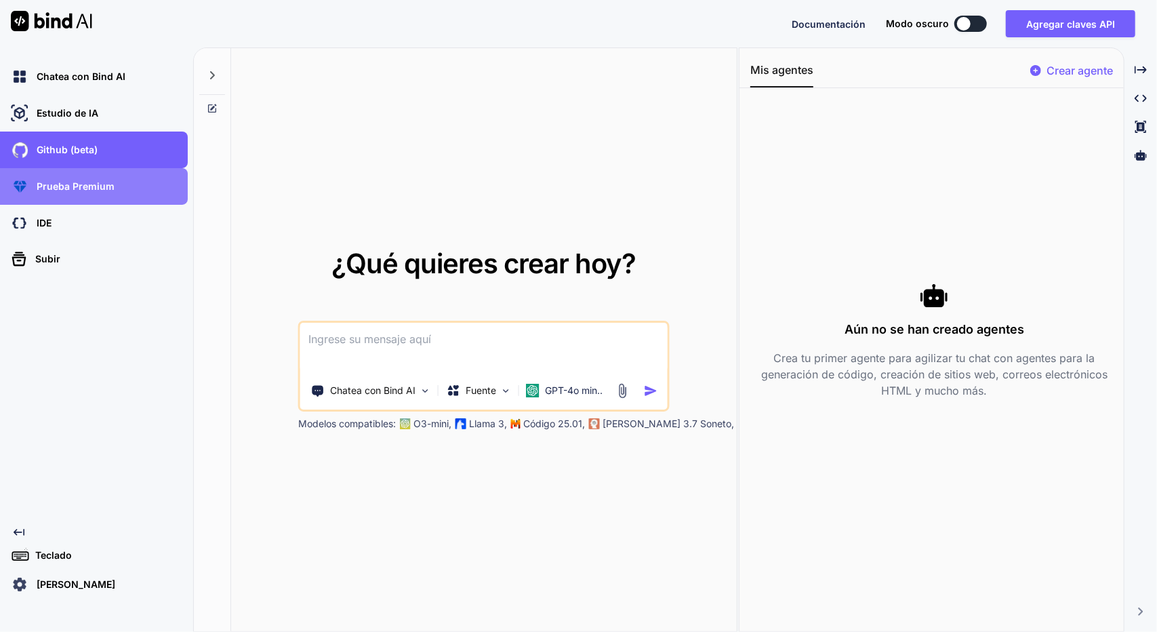
click at [97, 185] on font "Prueba Premium" at bounding box center [76, 186] width 78 height 12
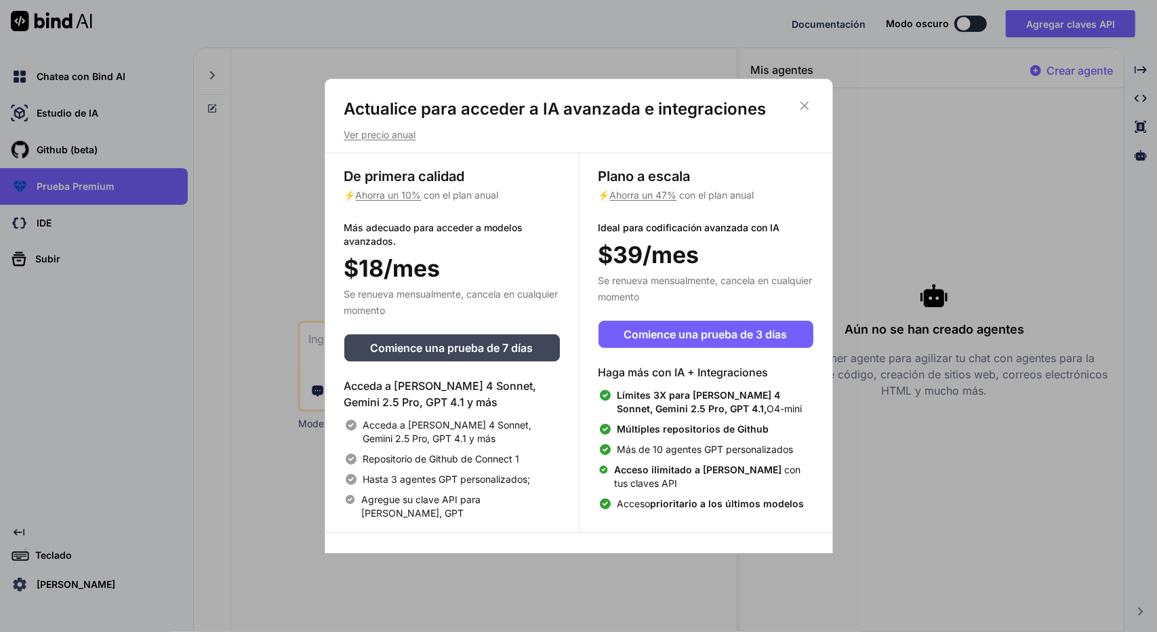
click at [245, 322] on div "Actualice para acceder a IA avanzada e integraciones Ver precio anual De primer…" at bounding box center [578, 316] width 1157 height 632
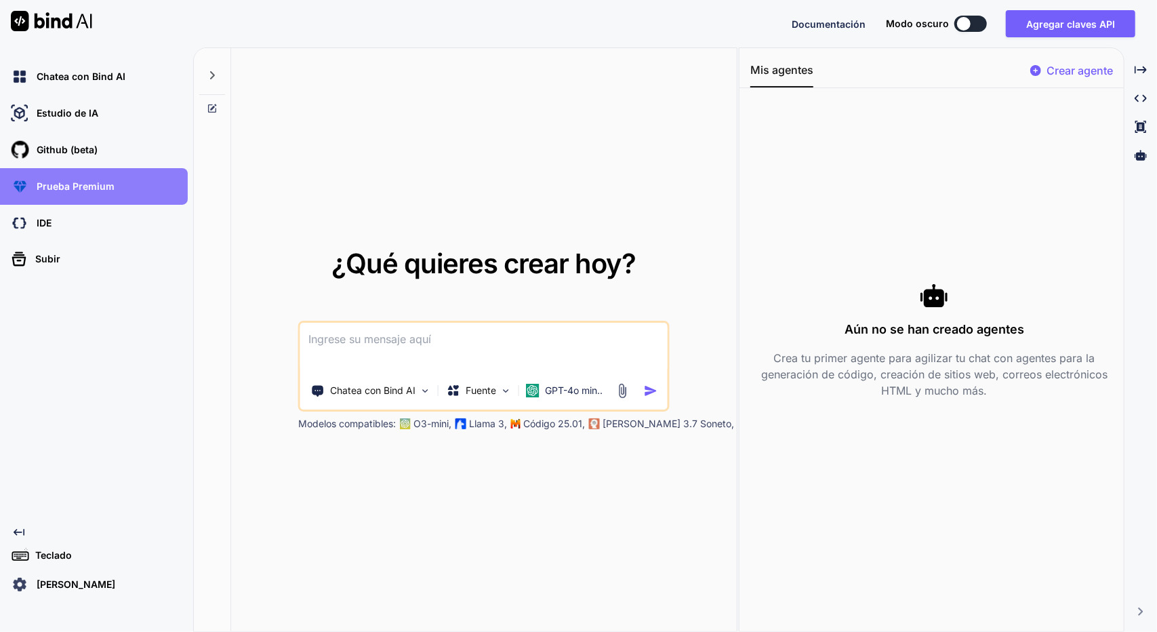
click at [99, 189] on font "Prueba Premium" at bounding box center [76, 186] width 78 height 12
